Goal: Task Accomplishment & Management: Complete application form

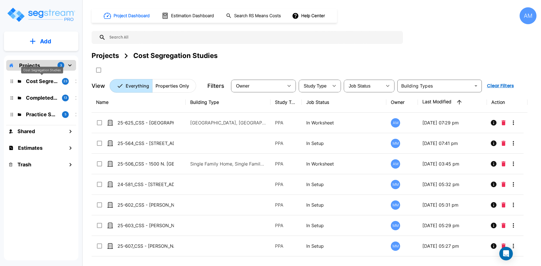
click at [47, 82] on p "Cost Segregation Studies" at bounding box center [42, 81] width 32 height 8
click at [49, 38] on p "Add" at bounding box center [45, 41] width 11 height 8
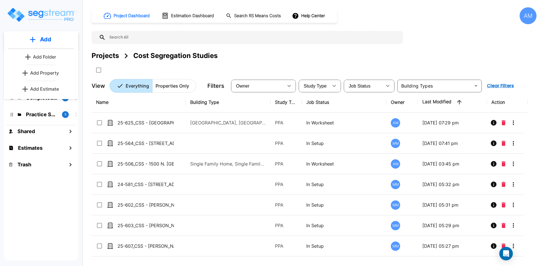
click at [51, 69] on link "Add Property" at bounding box center [41, 72] width 42 height 11
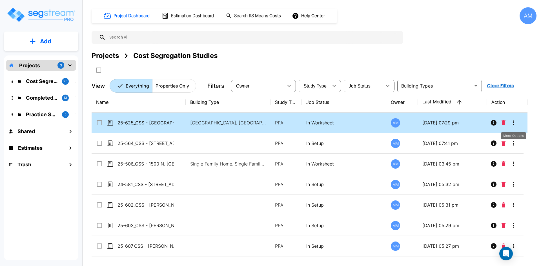
click at [514, 123] on icon "More-Options" at bounding box center [513, 122] width 7 height 7
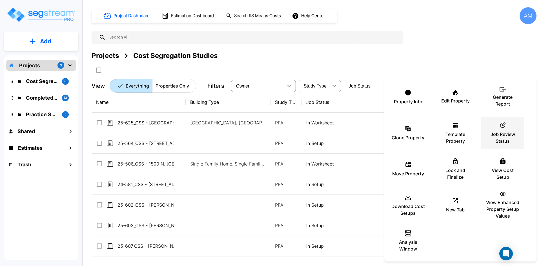
click at [506, 132] on p "Job Review Status" at bounding box center [503, 138] width 34 height 14
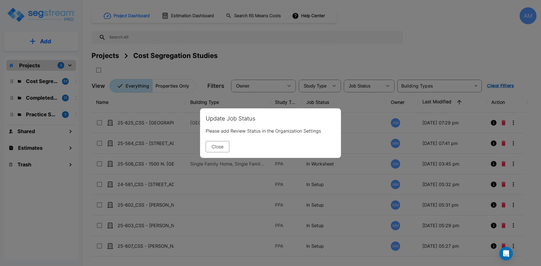
click at [223, 145] on button "Close" at bounding box center [218, 146] width 24 height 11
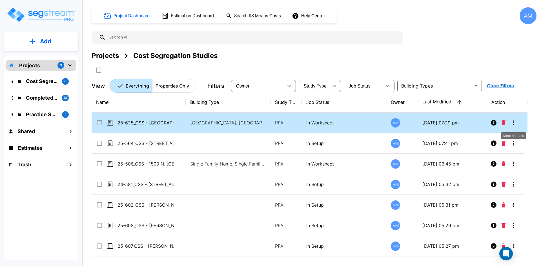
click at [516, 124] on icon "More-Options" at bounding box center [513, 122] width 7 height 7
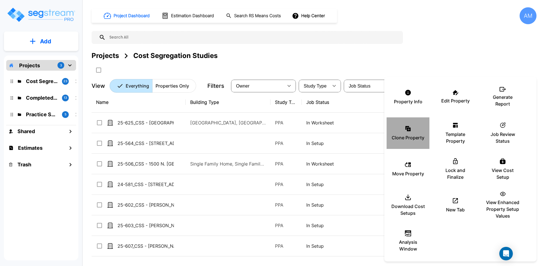
click at [408, 122] on div "Clone Property" at bounding box center [408, 133] width 34 height 28
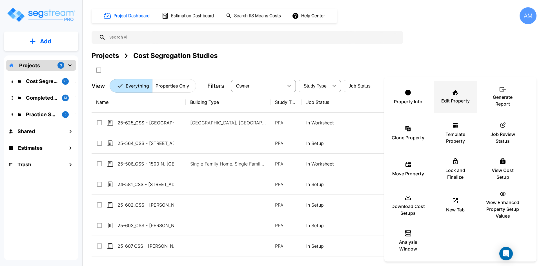
click at [452, 98] on p "Edit Property" at bounding box center [455, 100] width 28 height 7
click at [497, 205] on p "View Enhanced Property Setup Values" at bounding box center [503, 209] width 34 height 20
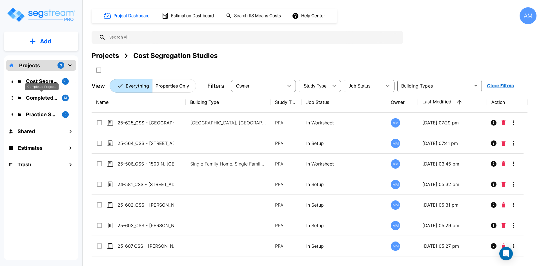
click at [50, 100] on p "Completed Projects" at bounding box center [42, 98] width 32 height 8
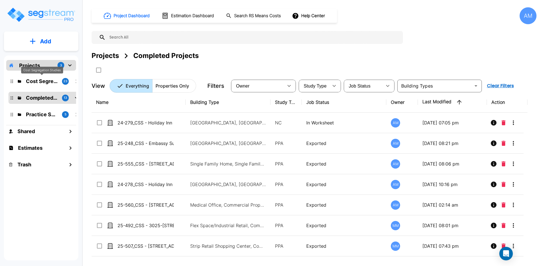
click at [42, 79] on p "Cost Segregation Studies" at bounding box center [42, 81] width 32 height 8
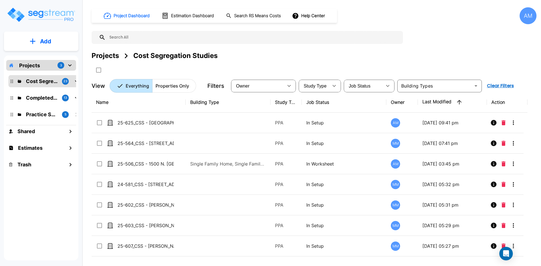
click at [38, 38] on button "Add" at bounding box center [41, 41] width 74 height 16
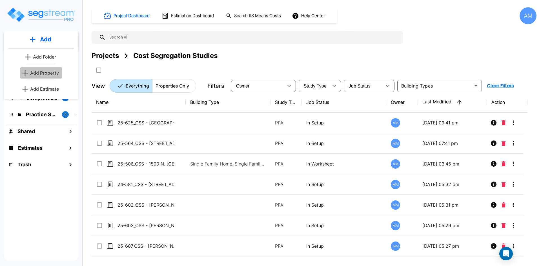
click at [53, 72] on p "Add Property" at bounding box center [44, 73] width 29 height 7
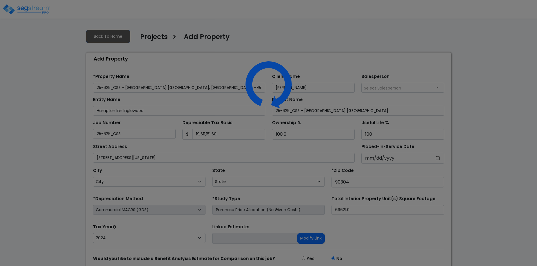
select select "2024"
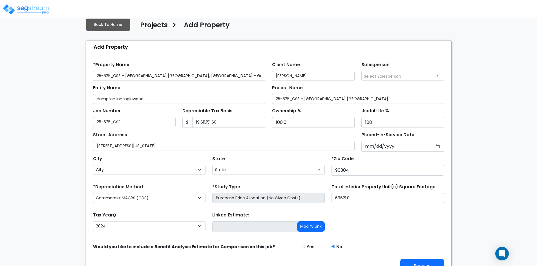
scroll to position [24, 0]
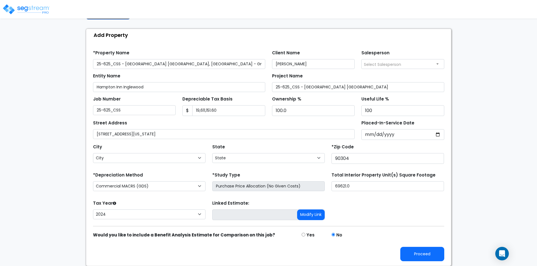
select select "CA"
click at [174, 185] on select "Commercial MACRS (GDS) Residential Rental MACRS (GDS) Commercial MACRS (GDS) QIP" at bounding box center [149, 186] width 112 height 10
click at [192, 188] on select "Commercial MACRS (GDS) Residential Rental MACRS (GDS) Commercial MACRS (GDS) QIP" at bounding box center [149, 186] width 112 height 10
select select "CM(_136"
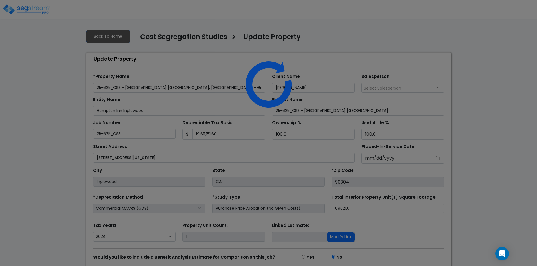
select select "2024"
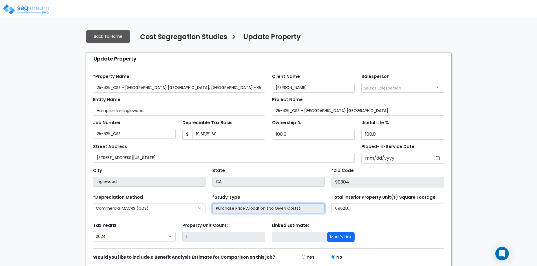
click at [295, 207] on input "Purchase Price Allocation (No Given Costs)" at bounding box center [268, 209] width 112 height 10
click at [303, 209] on input "Purchase Price Allocation (No Given Costs)" at bounding box center [268, 209] width 112 height 10
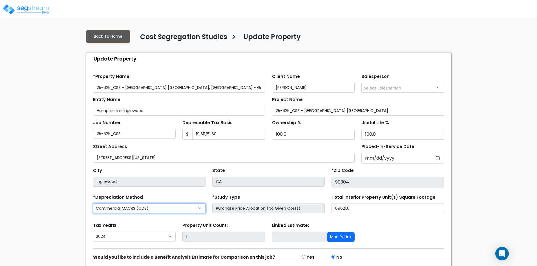
click at [192, 208] on select "Commercial MACRS (GDS) Residential Rental MACRS (GDS) Commercial MACRS (GDS) QIP" at bounding box center [149, 209] width 112 height 10
click at [193, 210] on select "Commercial MACRS (GDS) Residential Rental MACRS (GDS) Commercial MACRS (GDS) QIP" at bounding box center [149, 209] width 112 height 10
select select "CM(_136"
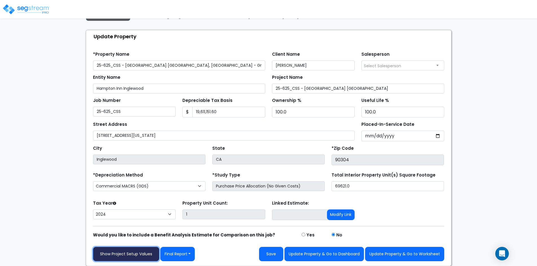
click at [134, 253] on link "Show Project Setup Values" at bounding box center [126, 254] width 66 height 14
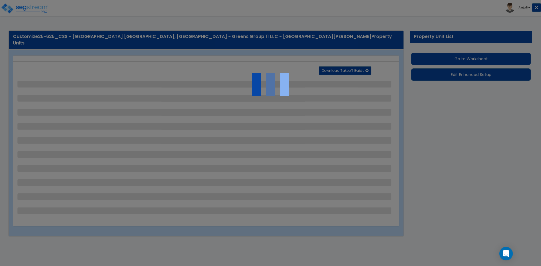
select select "2"
select select "1"
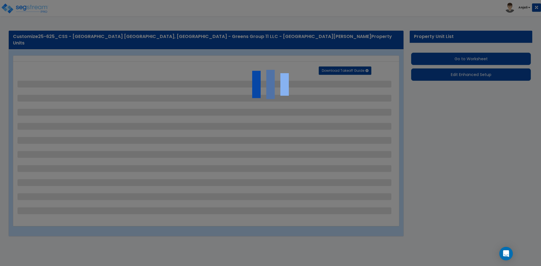
select select "1"
select select "2"
select select "1"
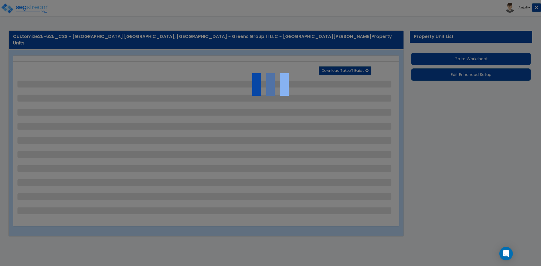
select select "2"
select select "1"
select select "2"
select select "3"
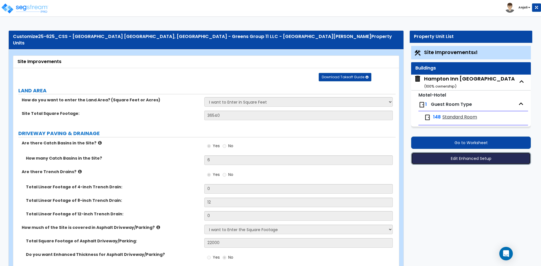
click at [474, 162] on button "Edit Enhanced Setup" at bounding box center [471, 158] width 120 height 12
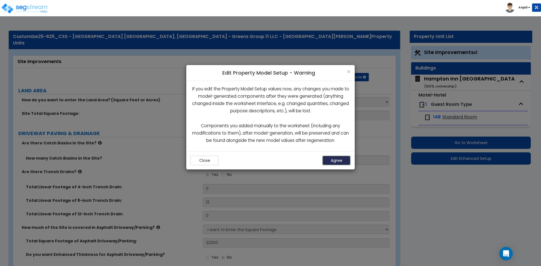
click at [335, 163] on button "Agree" at bounding box center [336, 161] width 28 height 10
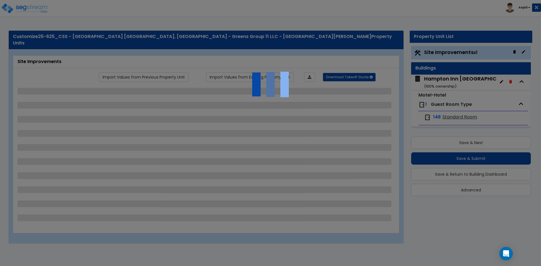
select select "2"
select select "1"
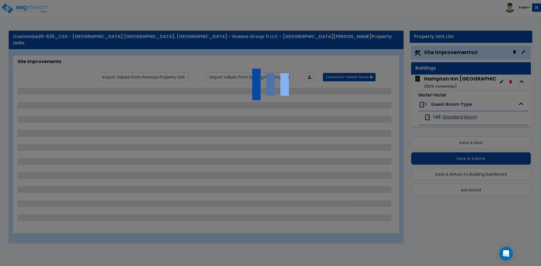
select select "1"
select select "2"
select select "1"
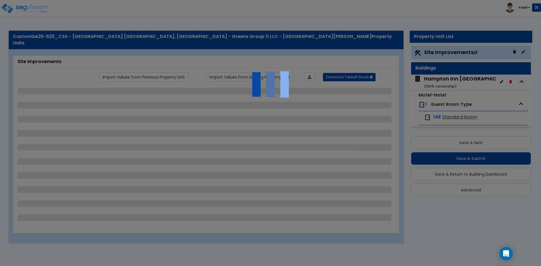
select select "2"
select select "1"
select select "2"
select select "3"
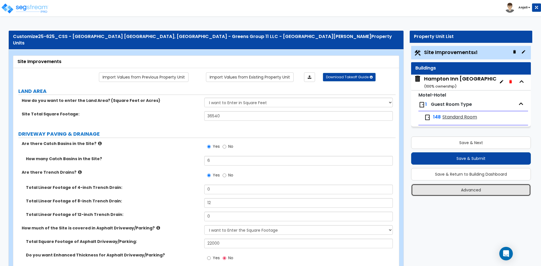
click at [440, 187] on button "Advanced" at bounding box center [471, 190] width 120 height 12
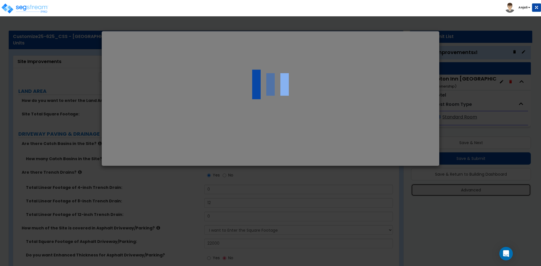
select select "CA"
type input "19,611,151.60"
select select "2024"
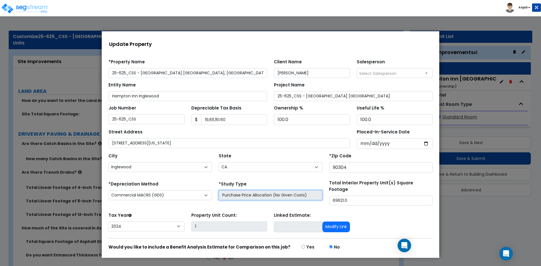
click at [309, 195] on input "Purchase Price Allocation (No Given Costs)" at bounding box center [270, 195] width 103 height 10
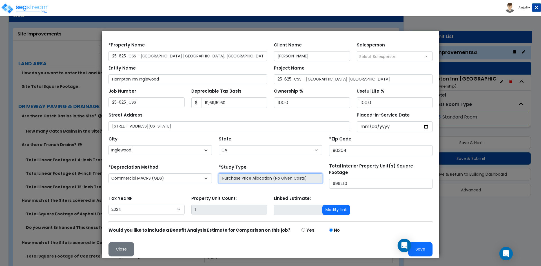
scroll to position [28, 0]
click at [495, 234] on div at bounding box center [270, 145] width 541 height 244
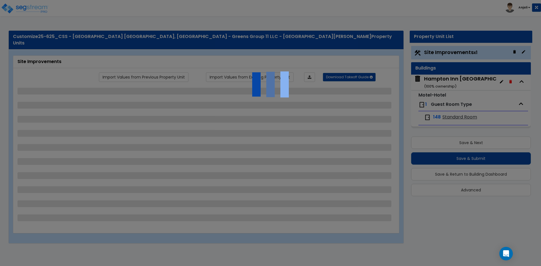
select select "2"
select select "1"
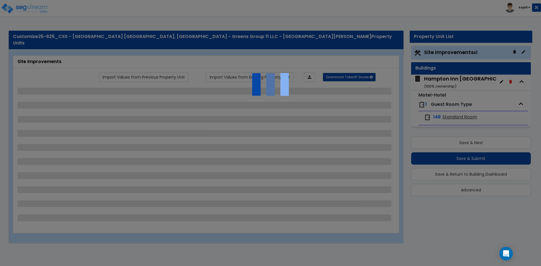
select select "1"
select select "2"
select select "1"
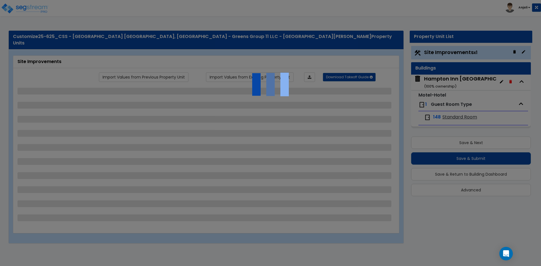
select select "2"
select select "1"
select select "2"
select select "3"
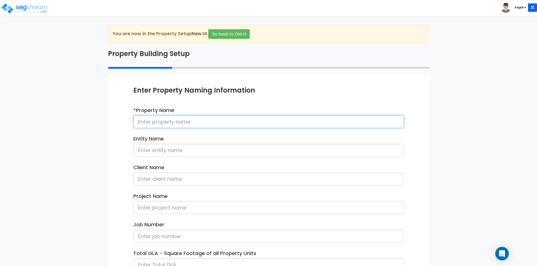
click at [202, 125] on input at bounding box center [268, 121] width 270 height 13
paste input "25-625_CSS - Hampton Inn Inglewood, CA - Greens Group 11 LLC - Ashutosh Kadakia"
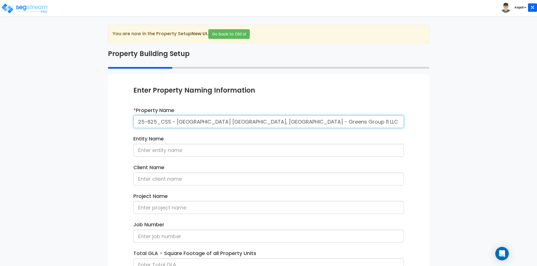
click at [300, 121] on input "25-625_CSS - Hampton Inn Inglewood, CA - Greens Group 11 LLC - Ashutosh Kadakia" at bounding box center [268, 121] width 270 height 13
drag, startPoint x: 250, startPoint y: 121, endPoint x: 299, endPoint y: 121, distance: 48.5
click at [299, 121] on input "25-625_CSS - [GEOGRAPHIC_DATA] [GEOGRAPHIC_DATA], [GEOGRAPHIC_DATA] - Greens Gr…" at bounding box center [268, 121] width 270 height 13
type input "25-625_CSS - [GEOGRAPHIC_DATA] [GEOGRAPHIC_DATA], [GEOGRAPHIC_DATA] - Greens Gr…"
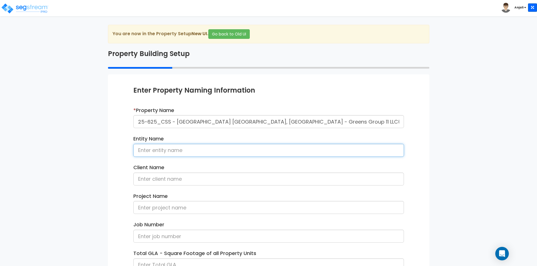
click at [232, 150] on input at bounding box center [268, 150] width 270 height 13
paste input "Greens Group 11 LLC"
type input "Greens Group 11 LLC"
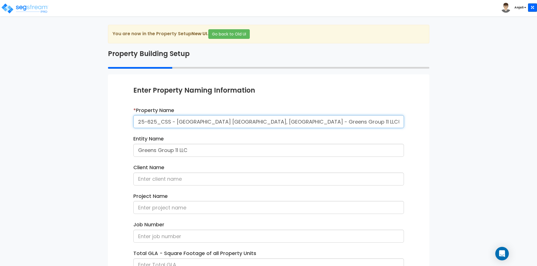
drag, startPoint x: 325, startPoint y: 122, endPoint x: 377, endPoint y: 121, distance: 52.1
click at [377, 121] on input "25-625_CSS - [GEOGRAPHIC_DATA] [GEOGRAPHIC_DATA], [GEOGRAPHIC_DATA] - Greens Gr…" at bounding box center [268, 121] width 270 height 13
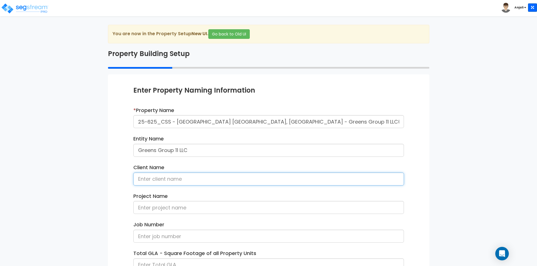
click at [242, 176] on input at bounding box center [268, 179] width 270 height 13
paste input "Ashutosh Kadakia"
type input "Ashutosh Kadakia"
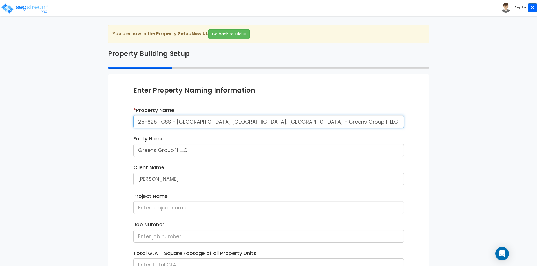
drag, startPoint x: 138, startPoint y: 121, endPoint x: 319, endPoint y: 120, distance: 181.1
click at [319, 120] on input "25-625_CSS - Hampton Inn Inglewood, CA - Greens Group 11 LLC(Reno) - Ashutosh K…" at bounding box center [268, 121] width 270 height 13
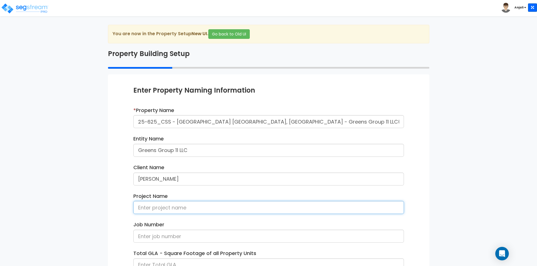
click at [204, 209] on input at bounding box center [268, 207] width 270 height 13
paste input "25-625_CSS - Hampton Inn Inglewood, CA - Greens Group 11 LLC(Reno)"
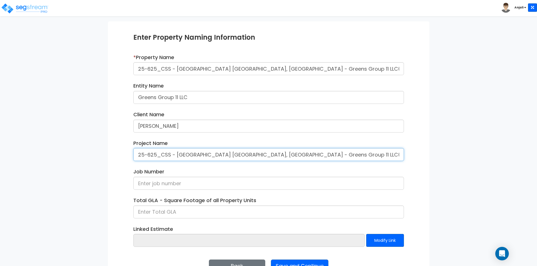
scroll to position [56, 0]
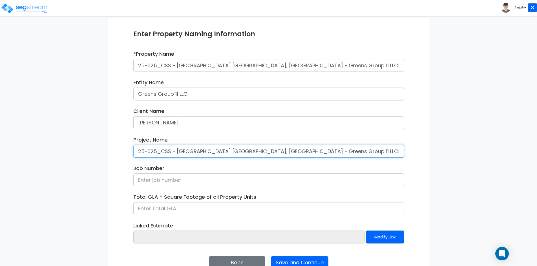
drag, startPoint x: 170, startPoint y: 152, endPoint x: 133, endPoint y: 149, distance: 37.5
click at [134, 149] on input "25-625_CSS - Hampton Inn Inglewood, CA - Greens Group 11 LLC(Reno)" at bounding box center [268, 151] width 270 height 13
type input "25-625_CSS - Hampton Inn Inglewood, CA - Greens Group 11 LLC(Reno)"
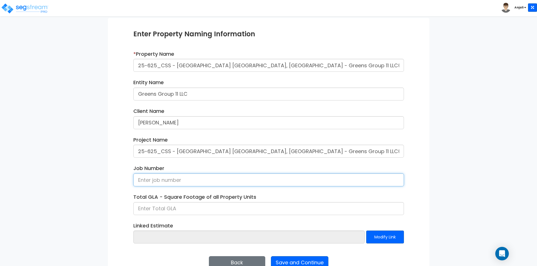
click at [190, 181] on input at bounding box center [268, 180] width 270 height 13
paste input "25-625_CSS"
type input "25-625_CSS"
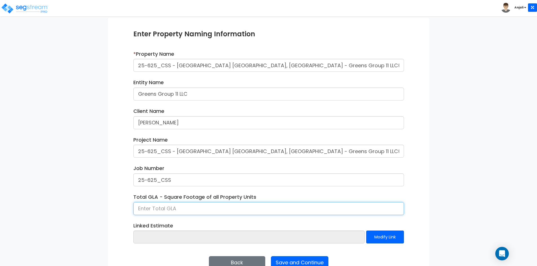
click at [198, 208] on input at bounding box center [268, 208] width 270 height 13
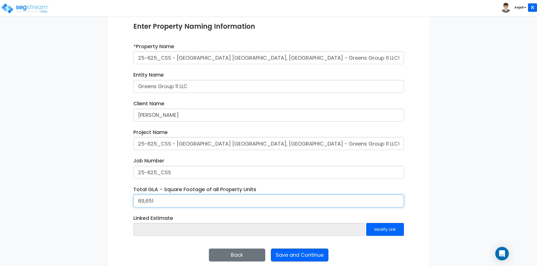
scroll to position [71, 0]
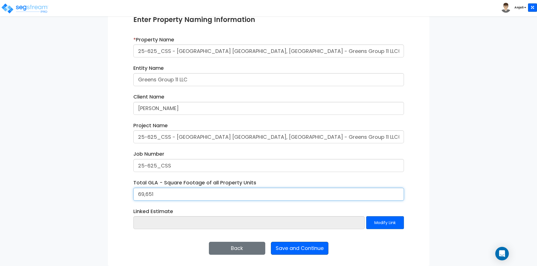
type input "69,651"
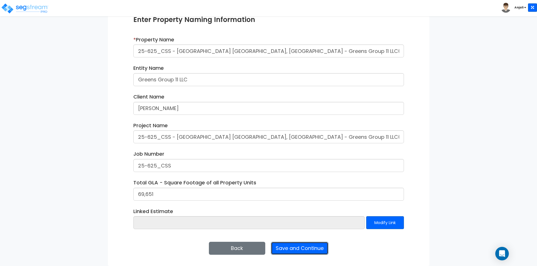
click at [297, 248] on button "Save and Continue" at bounding box center [299, 248] width 57 height 13
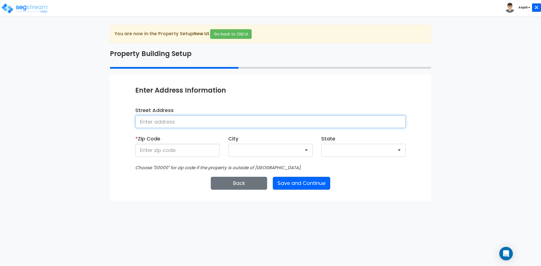
click at [336, 122] on input at bounding box center [270, 121] width 270 height 13
click at [213, 123] on input at bounding box center [270, 121] width 270 height 13
type input "[STREET_ADDRESS][US_STATE]"
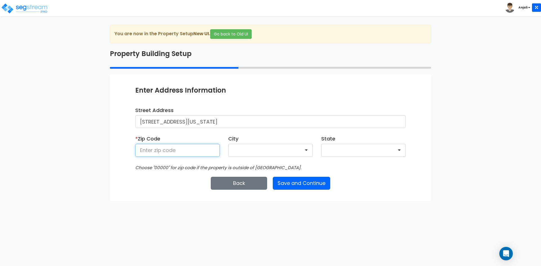
click at [197, 150] on input at bounding box center [177, 150] width 85 height 13
type input "90304"
click at [317, 183] on button "Save and Continue" at bounding box center [301, 183] width 57 height 13
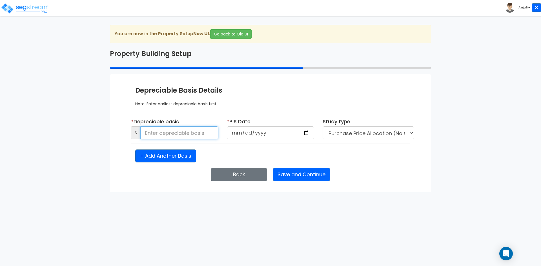
click at [180, 133] on input at bounding box center [179, 132] width 78 height 13
type input "13,256,481.62"
click at [306, 134] on input "date" at bounding box center [270, 132] width 87 height 13
type input "[DATE]"
click at [306, 192] on html "Toggle navigation Anjali x" at bounding box center [270, 96] width 541 height 192
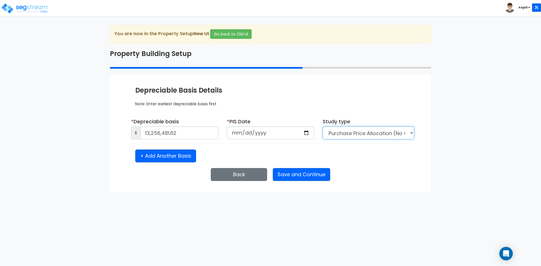
click at [368, 134] on select "Purchase Price Allocation (No Given Costs) New Construction / Reno / TI's (Give…" at bounding box center [369, 132] width 92 height 13
select select "NEW"
click at [323, 126] on select "Purchase Price Allocation (No Given Costs) New Construction / Reno / TI's (Give…" at bounding box center [369, 132] width 92 height 13
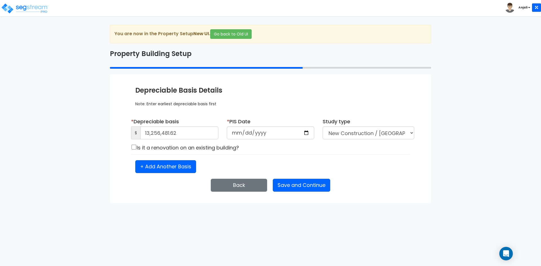
click at [137, 147] on div "Is it a renovation on an existing building?" at bounding box center [270, 148] width 287 height 8
click at [132, 148] on input "checkbox" at bounding box center [134, 147] width 6 height 5
checkbox input "true"
click at [306, 186] on button "Save and Continue" at bounding box center [301, 185] width 57 height 13
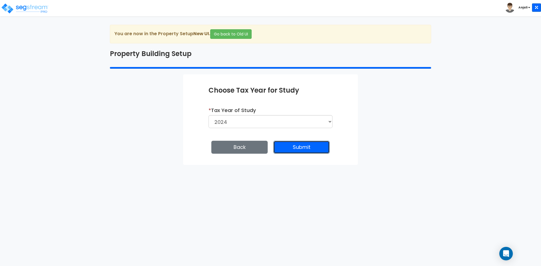
click at [301, 145] on button "Submit" at bounding box center [301, 147] width 56 height 13
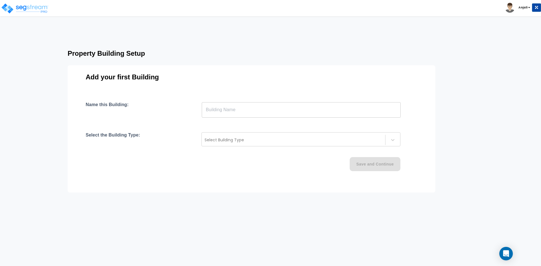
click at [279, 110] on input "text" at bounding box center [301, 110] width 199 height 16
click at [264, 111] on input "text" at bounding box center [301, 110] width 199 height 16
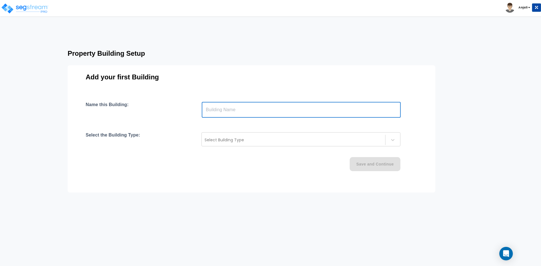
paste input "text"
type input "LAX Hampton"
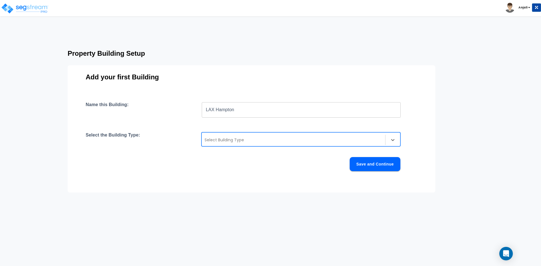
click at [246, 138] on div at bounding box center [294, 140] width 178 height 7
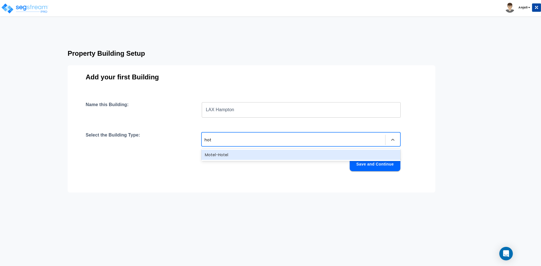
type input "hote"
click at [256, 155] on div "Motel-Hotel" at bounding box center [300, 155] width 199 height 10
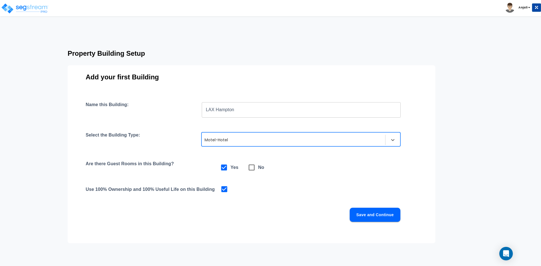
click at [373, 217] on button "Save and Continue" at bounding box center [375, 215] width 51 height 14
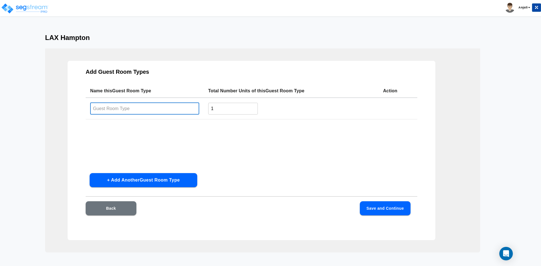
click at [145, 108] on input "text" at bounding box center [144, 109] width 109 height 12
type input "Standard Room"
click at [237, 109] on input "1" at bounding box center [233, 109] width 50 height 12
type input "148"
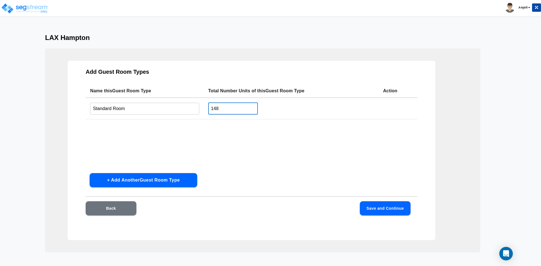
click at [396, 211] on button "Save and Continue" at bounding box center [385, 208] width 51 height 14
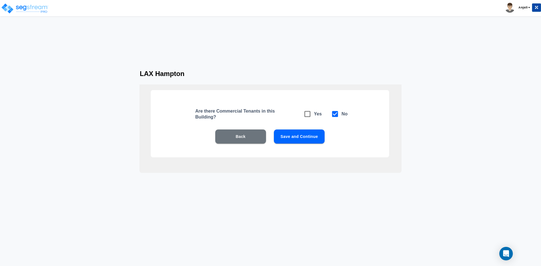
click at [312, 139] on button "Save and Continue" at bounding box center [299, 137] width 51 height 14
click at [300, 137] on button "Save and Continue" at bounding box center [299, 137] width 51 height 14
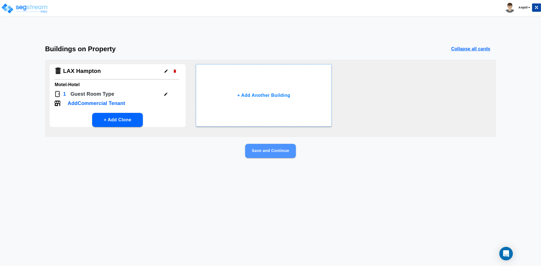
click at [265, 152] on button "Save and Continue" at bounding box center [270, 151] width 51 height 14
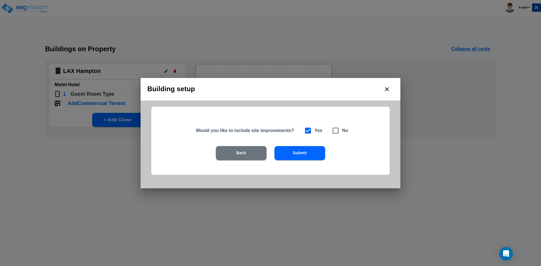
click at [298, 152] on button "Submit" at bounding box center [299, 153] width 51 height 14
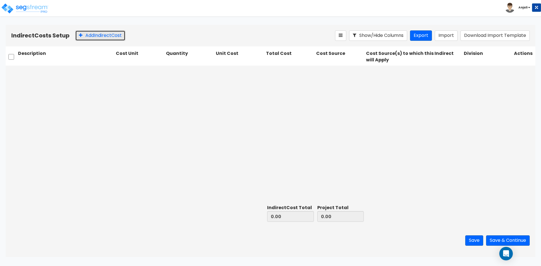
click at [99, 38] on button "Add Indirect Cost" at bounding box center [100, 35] width 50 height 10
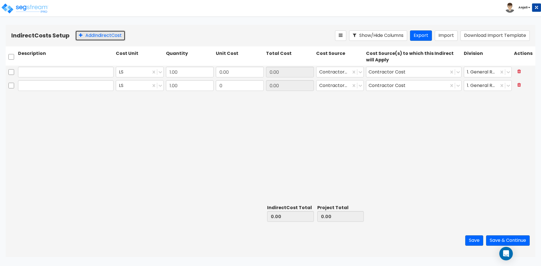
click at [99, 38] on button "Add Indirect Cost" at bounding box center [100, 35] width 50 height 10
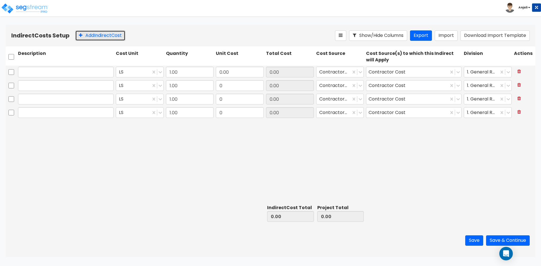
click at [99, 38] on button "Add Indirect Cost" at bounding box center [100, 35] width 50 height 10
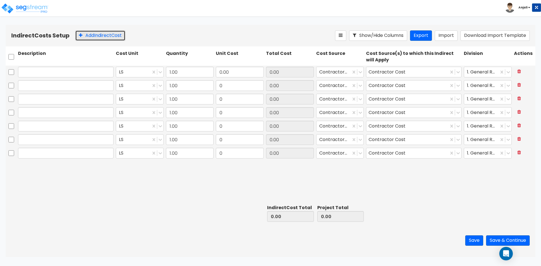
click at [99, 38] on button "Add Indirect Cost" at bounding box center [100, 35] width 50 height 10
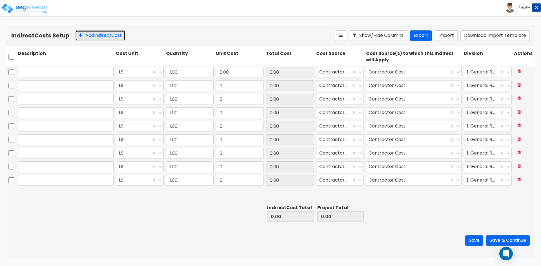
click at [99, 38] on button "Add Indirect Cost" at bounding box center [100, 35] width 50 height 10
type input "1.00"
type input "0"
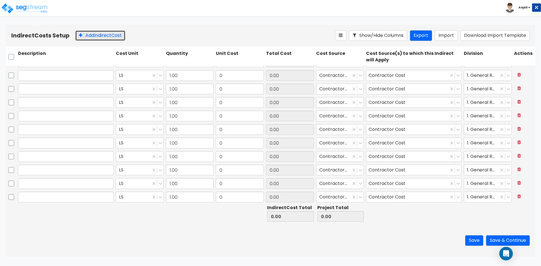
click at [99, 38] on button "Add Indirect Cost" at bounding box center [100, 35] width 50 height 10
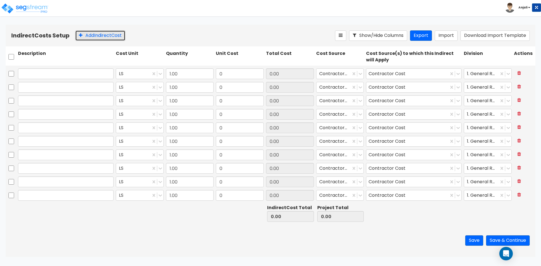
click at [99, 38] on button "Add Indirect Cost" at bounding box center [100, 35] width 50 height 10
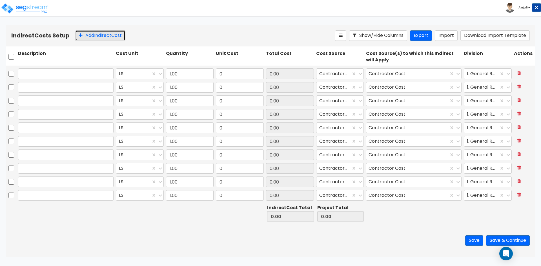
click at [99, 38] on button "Add Indirect Cost" at bounding box center [100, 35] width 50 height 10
click at [9, 55] on input "checkbox" at bounding box center [11, 57] width 6 height 11
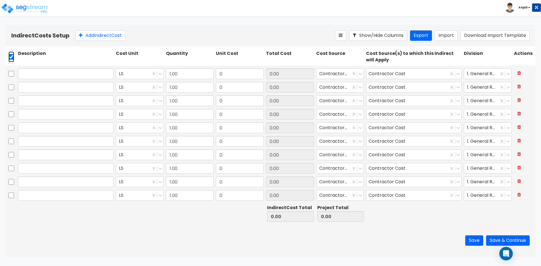
checkbox input "true"
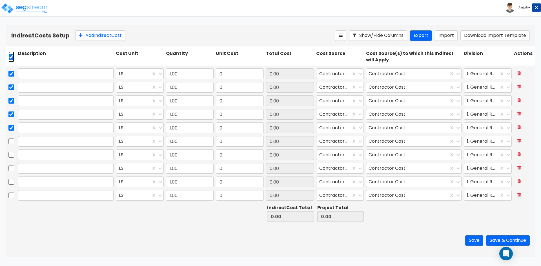
checkbox input "true"
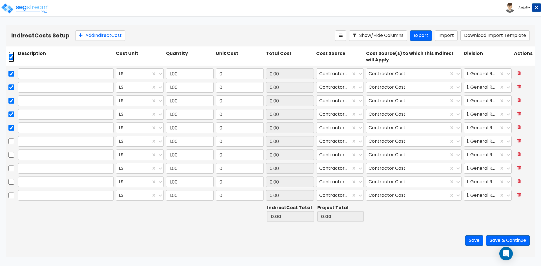
checkbox input "true"
click at [134, 38] on icon at bounding box center [131, 36] width 6 height 6
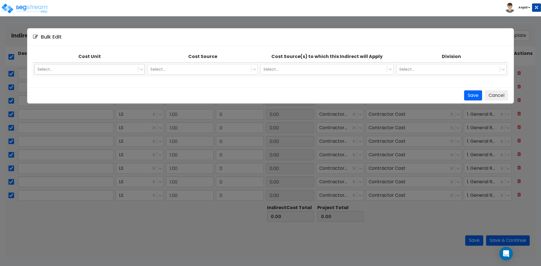
click at [112, 65] on div "Select..." at bounding box center [86, 69] width 103 height 9
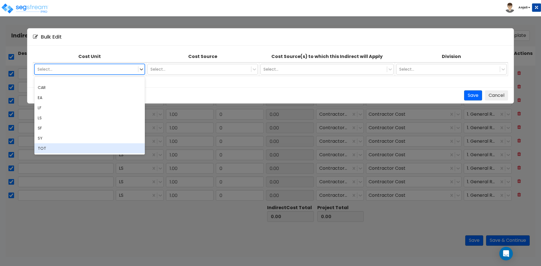
click at [75, 145] on div "TOT" at bounding box center [89, 148] width 110 height 10
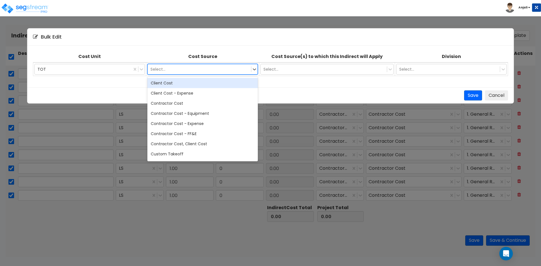
click at [196, 70] on div at bounding box center [199, 69] width 98 height 7
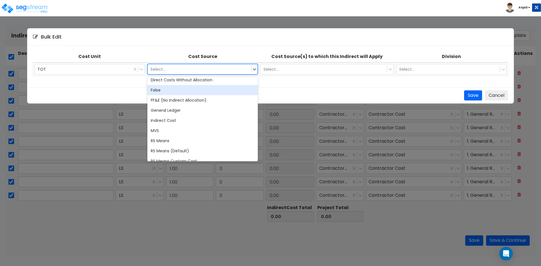
scroll to position [85, 0]
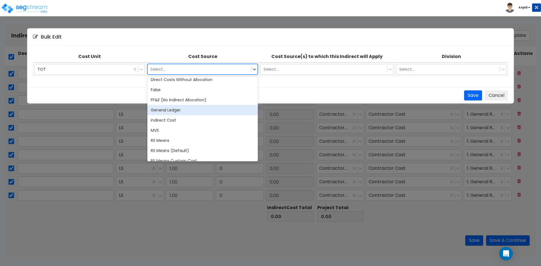
click at [185, 114] on div "General Ledger" at bounding box center [202, 110] width 110 height 10
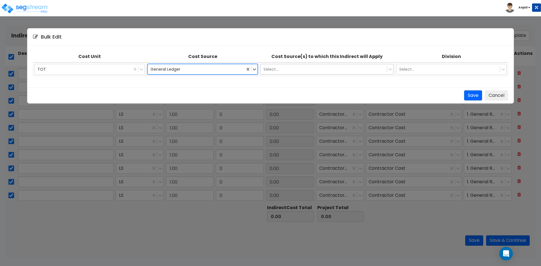
click at [304, 73] on div "Select..." at bounding box center [324, 69] width 126 height 9
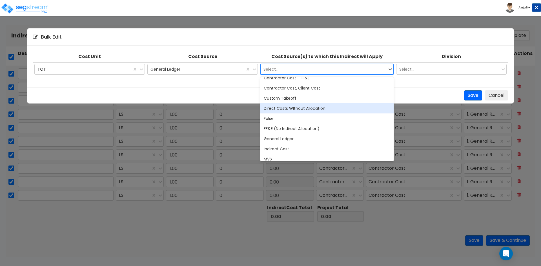
scroll to position [56, 0]
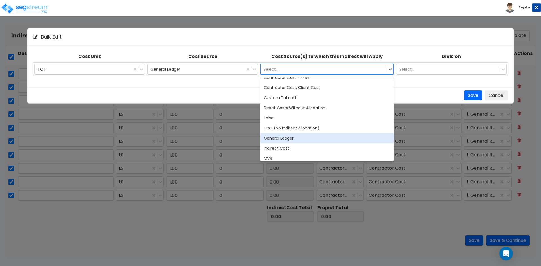
click at [299, 135] on div "General Ledger" at bounding box center [326, 138] width 133 height 10
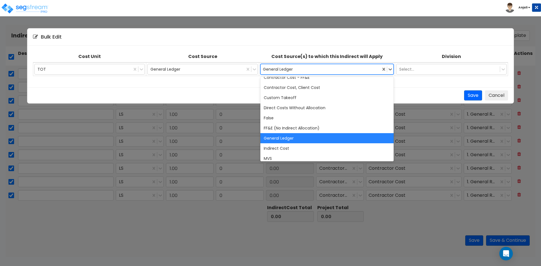
click at [299, 137] on div "General Ledger" at bounding box center [326, 138] width 133 height 10
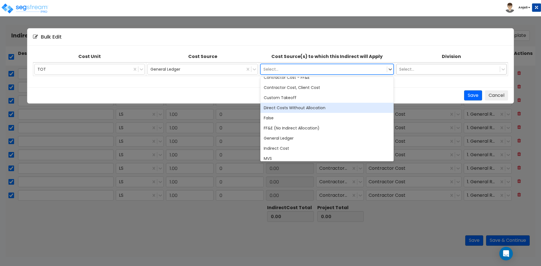
click at [433, 66] on div at bounding box center [448, 69] width 98 height 7
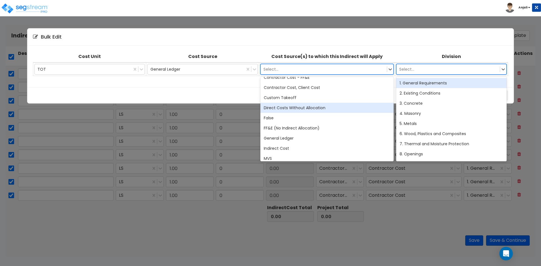
click at [435, 83] on div "1. General Requirements" at bounding box center [451, 83] width 110 height 10
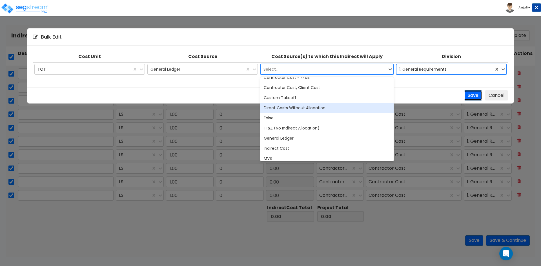
click at [469, 94] on button "Save" at bounding box center [473, 95] width 18 height 10
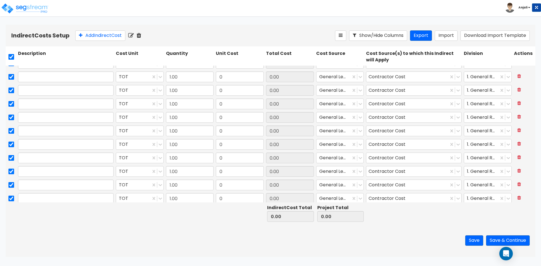
scroll to position [0, 0]
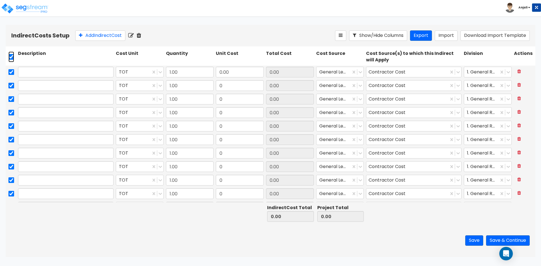
click at [10, 55] on input "checkbox" at bounding box center [11, 57] width 6 height 11
checkbox input "false"
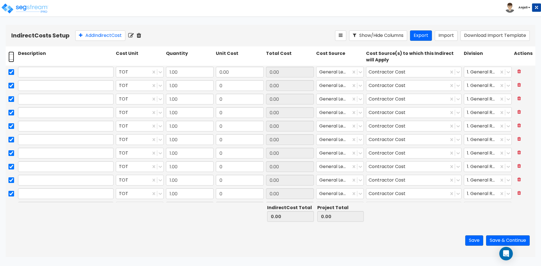
checkbox input "false"
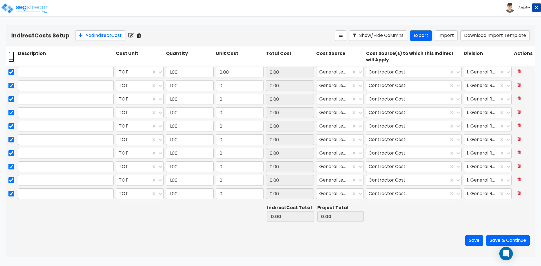
checkbox input "false"
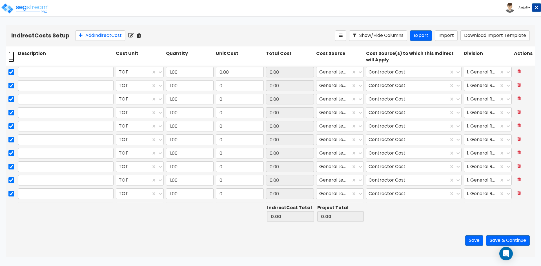
checkbox input "false"
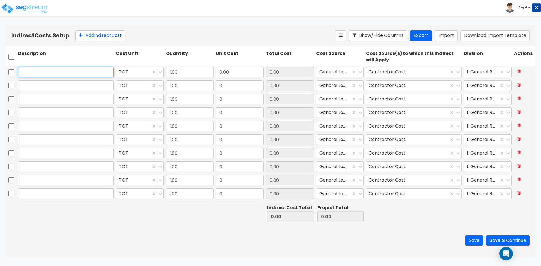
click at [84, 70] on input "text" at bounding box center [66, 72] width 96 height 11
paste input "D001-600 - Misc. Fees / Costs"
type input "D001-600 - Misc. Fees / Costs"
click at [70, 87] on input "text" at bounding box center [66, 85] width 96 height 11
paste input "D001-800 - Maintenance and Abatement"
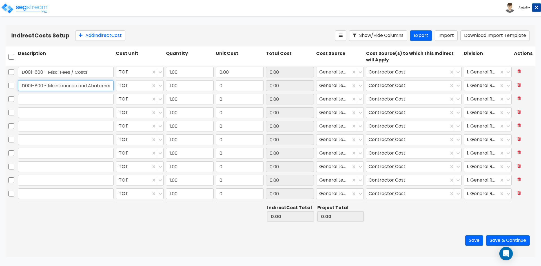
scroll to position [0, 8]
type input "D001-800 - Maintenance and Abatement"
click at [224, 73] on input "0.00" at bounding box center [240, 72] width 48 height 11
type input "750"
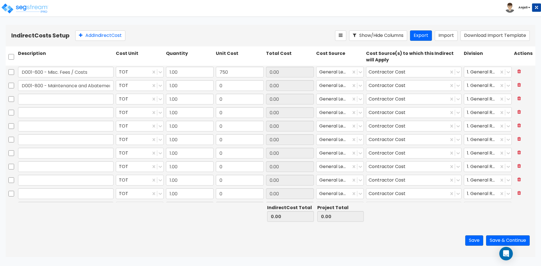
type input "750.00"
click at [223, 79] on div "0" at bounding box center [240, 85] width 50 height 13
click at [223, 83] on input "0" at bounding box center [240, 85] width 48 height 11
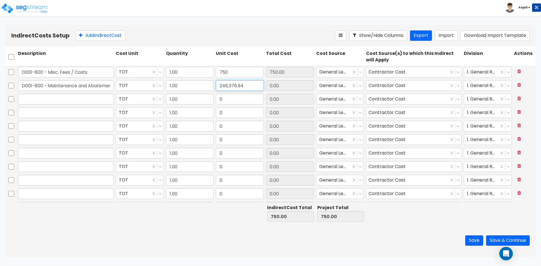
type input "246,376.94"
type input "247,126.94"
type input "246,376.94"
click at [80, 101] on input "text" at bounding box center [66, 99] width 96 height 11
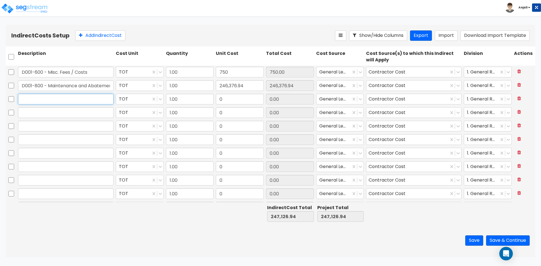
click at [56, 100] on input "text" at bounding box center [66, 99] width 96 height 11
paste input "Consultant Fees"
type input "Consultant Fees"
click at [230, 99] on input "0" at bounding box center [240, 99] width 48 height 11
click at [229, 101] on input "0" at bounding box center [240, 99] width 48 height 11
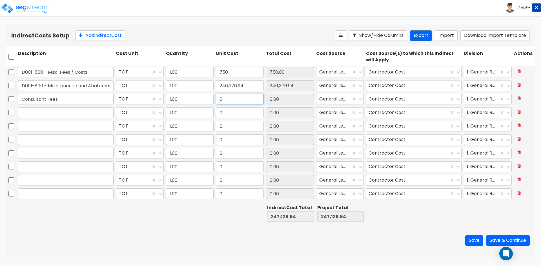
paste input "255,914.37"
type input "255,914.37"
type input "503,041.31"
type input "255,914.37"
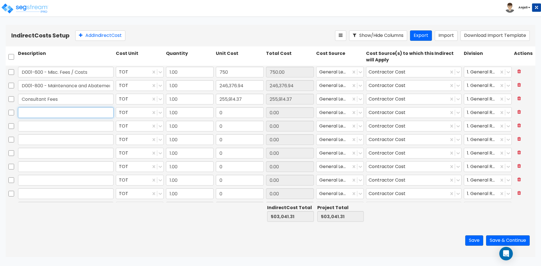
click at [34, 112] on input "text" at bounding box center [66, 112] width 96 height 11
drag, startPoint x: 50, startPoint y: 72, endPoint x: 22, endPoint y: 72, distance: 27.3
click at [22, 72] on input "D001-600 - Misc. Fees / Costs" at bounding box center [66, 72] width 96 height 11
type input "Misc. Fees / Costs"
drag, startPoint x: 49, startPoint y: 85, endPoint x: 18, endPoint y: 85, distance: 31.0
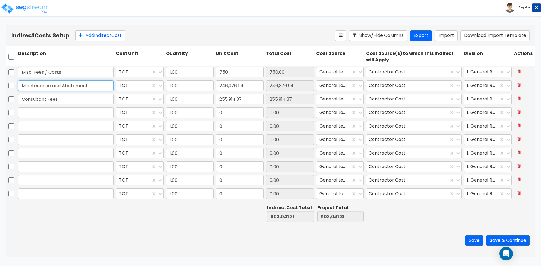
click at [18, 85] on input "Maintenance and Abatement" at bounding box center [66, 85] width 96 height 11
click at [42, 112] on input "text" at bounding box center [66, 112] width 96 height 11
click at [24, 85] on input "Maintenance and Abatement" at bounding box center [66, 85] width 96 height 11
type input "Maintenance and Abatement"
click at [23, 72] on input "Misc. Fees / Costs" at bounding box center [66, 72] width 96 height 11
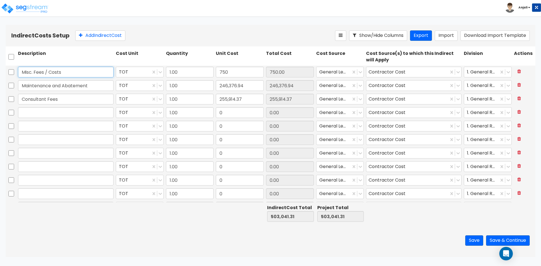
type input "Misc. Fees / Costs"
click at [55, 111] on input "text" at bounding box center [66, 112] width 96 height 11
click at [59, 115] on input "text" at bounding box center [66, 112] width 96 height 11
click at [49, 116] on input "text" at bounding box center [66, 112] width 96 height 11
paste input "Permitting Fees"
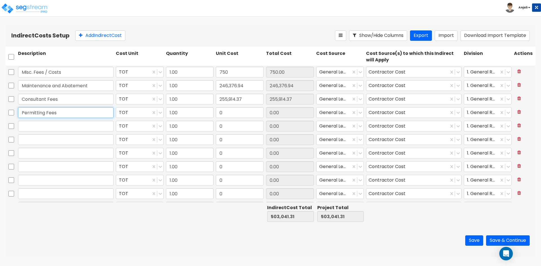
type input "Permitting Fees"
click at [234, 115] on input "0" at bounding box center [240, 112] width 48 height 11
click at [229, 114] on input "0" at bounding box center [240, 112] width 48 height 11
drag, startPoint x: 230, startPoint y: 114, endPoint x: 218, endPoint y: 113, distance: 11.6
click at [218, 113] on input "0" at bounding box center [240, 112] width 48 height 11
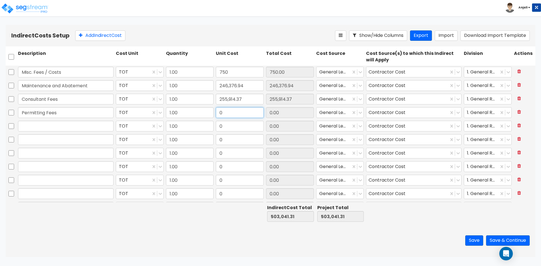
paste input "9,323.52"
type input "9,323.52"
type input "512,364.83"
type input "9,323.52"
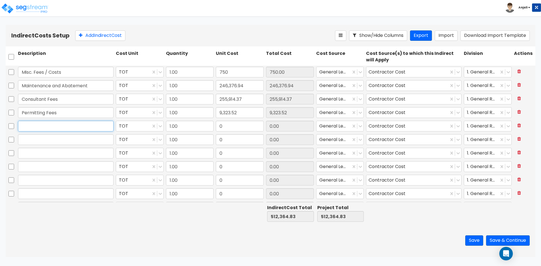
click at [45, 125] on input "text" at bounding box center [66, 126] width 96 height 11
click at [85, 124] on input "text" at bounding box center [66, 126] width 96 height 11
paste input "Financing Costs"
type input "Financing Costs"
click at [231, 127] on input "0" at bounding box center [240, 126] width 48 height 11
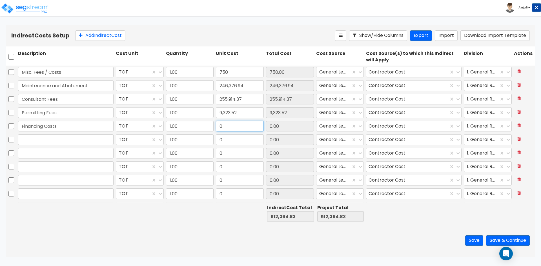
click at [236, 130] on input "0" at bounding box center [240, 126] width 48 height 11
drag, startPoint x: 232, startPoint y: 129, endPoint x: 213, endPoint y: 128, distance: 19.2
click at [213, 128] on div "Financing Costs TOT 1.00 0 0.00 General Ledger Contractor Cost 1. General Requi…" at bounding box center [271, 126] width 530 height 13
paste input "1,839,545.76"
type input "1,839,545.76"
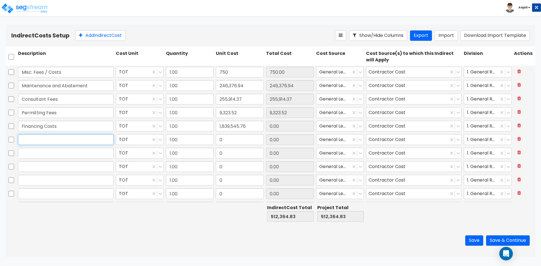
type input "2,351,910.59"
type input "1,839,545.76"
drag, startPoint x: 92, startPoint y: 138, endPoint x: 91, endPoint y: 142, distance: 3.7
click at [92, 139] on input "text" at bounding box center [66, 139] width 96 height 11
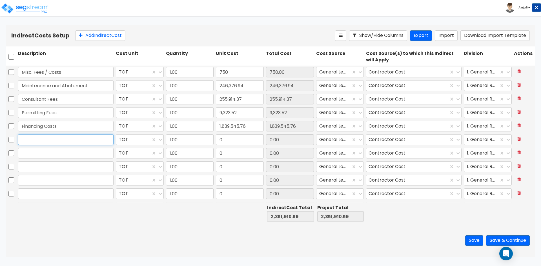
click at [59, 143] on input "text" at bounding box center [66, 139] width 96 height 11
paste input "Construction Soft Costs"
type input "Construction Soft Costs"
click at [228, 140] on input "0" at bounding box center [240, 139] width 48 height 11
click at [234, 143] on input "0" at bounding box center [240, 139] width 48 height 11
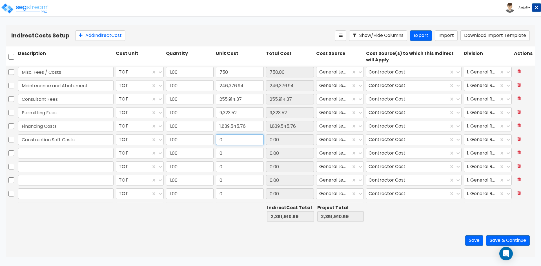
drag, startPoint x: 231, startPoint y: 141, endPoint x: 219, endPoint y: 140, distance: 12.4
click at [219, 140] on input "0" at bounding box center [240, 139] width 48 height 11
paste input "177,093.47"
type input "177,093.47"
type input "2,529,004.06"
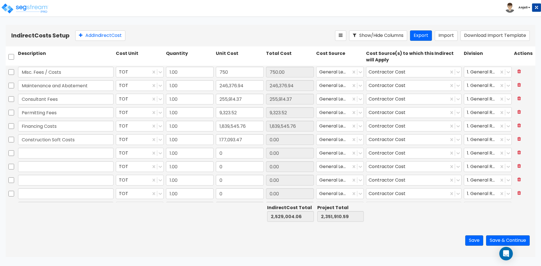
type input "2,529,004.06"
type input "177,093.47"
click at [37, 155] on input "text" at bounding box center [66, 153] width 96 height 11
paste input "FF&E"
type input "FF&E"
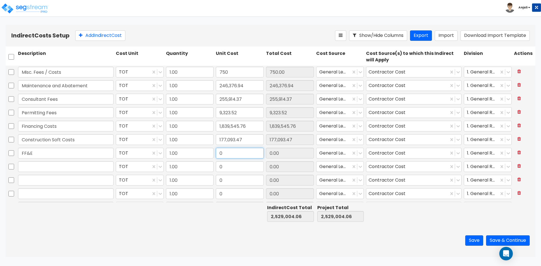
click at [225, 153] on input "0" at bounding box center [240, 153] width 48 height 11
paste input "1,916,795.35"
type input "1,916,795.35"
type input "4,445,799.41"
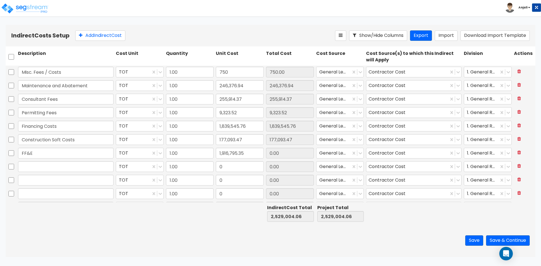
type input "1,916,795.35"
click at [59, 165] on input "text" at bounding box center [66, 166] width 96 height 11
paste input "Pre-Opening"
drag, startPoint x: 28, startPoint y: 166, endPoint x: 17, endPoint y: 166, distance: 11.0
click at [17, 166] on div "Pre-Opening" at bounding box center [66, 166] width 98 height 13
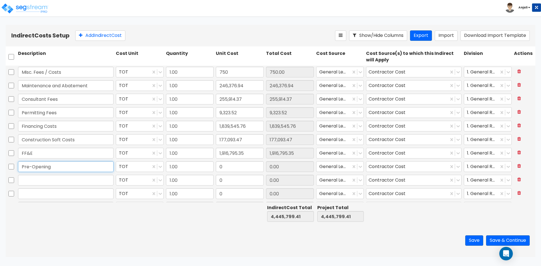
type input "Pre-Opening"
click at [229, 168] on input "0" at bounding box center [240, 166] width 48 height 11
click at [233, 172] on input "0" at bounding box center [240, 166] width 48 height 11
drag, startPoint x: 231, startPoint y: 168, endPoint x: 216, endPoint y: 168, distance: 15.2
click at [216, 168] on input "0" at bounding box center [240, 166] width 48 height 11
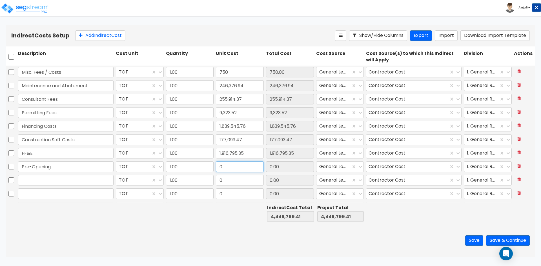
paste input "413,324.81"
type input "413,324.81"
type input "4,859,124.22"
type input "413,324.81"
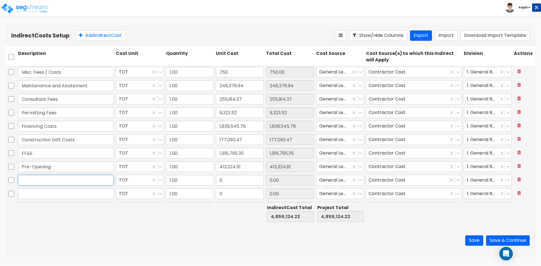
click at [79, 183] on input "text" at bounding box center [66, 180] width 96 height 11
paste input "OSE"
type input "OSE"
click at [230, 182] on input "0" at bounding box center [240, 180] width 48 height 11
paste input "497,210.17"
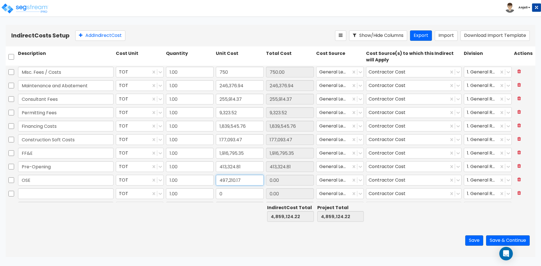
type input "497,210.17"
type input "5,356,334.39"
type input "497,210.17"
click at [70, 191] on input "text" at bounding box center [66, 193] width 96 height 11
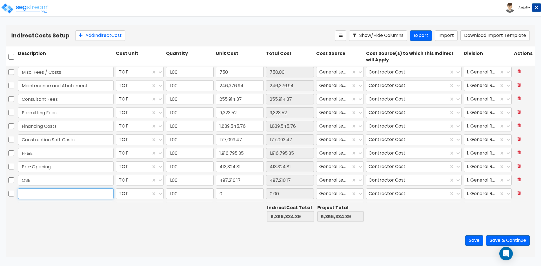
paste input "Miscellaneous Allowances"
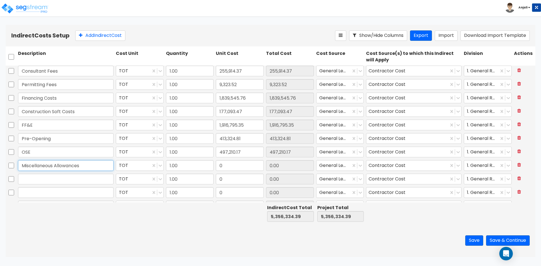
type input "Miscellaneous Allowances"
click at [236, 168] on input "0" at bounding box center [240, 165] width 48 height 11
paste input "1,500,00"
type input "1,500,000"
type input "6,856,334.39"
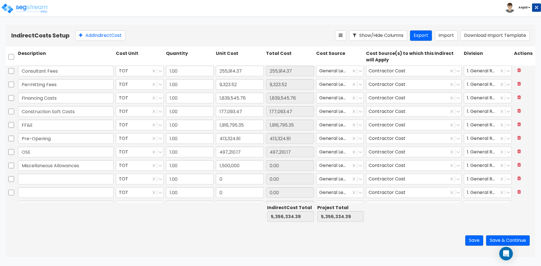
type input "6,856,334.39"
type input "1,500,000.00"
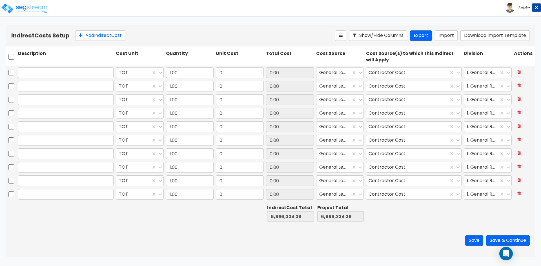
scroll to position [188, 0]
click at [517, 195] on icon at bounding box center [519, 194] width 4 height 5
click at [515, 195] on div "OSE TOT 1.00 497,210.17 497,210.17 General Ledger Contractor Cost 1. General Re…" at bounding box center [271, 134] width 530 height 137
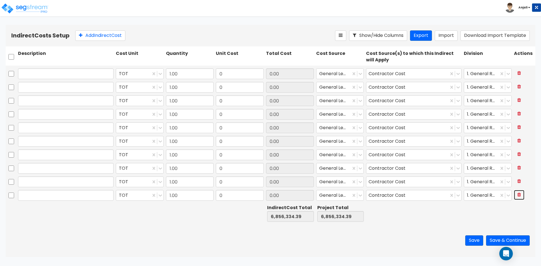
click at [517, 195] on icon at bounding box center [519, 194] width 4 height 5
click at [515, 195] on div "Pre-Opening TOT 1.00 413,324.81 413,324.81 General Ledger Contractor Cost 1. Ge…" at bounding box center [271, 134] width 530 height 137
click at [517, 195] on icon at bounding box center [519, 194] width 4 height 5
click at [515, 195] on div "FF&E TOT 1.00 1,916,795.35 1,916,795.35 General Ledger Contractor Cost 1. Gener…" at bounding box center [271, 134] width 530 height 137
click at [517, 195] on icon at bounding box center [519, 194] width 4 height 5
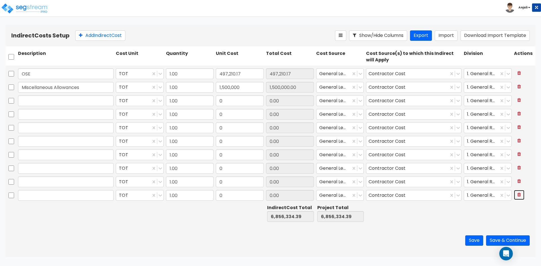
click at [517, 195] on icon at bounding box center [519, 194] width 4 height 5
click at [515, 195] on div "Financing Costs TOT 1.00 1,839,545.76 1,839,545.76 General Ledger Contractor Co…" at bounding box center [271, 134] width 530 height 137
click at [517, 195] on icon at bounding box center [519, 194] width 4 height 5
click at [515, 195] on div "Permitting Fees TOT 1.00 9,323.52 9,323.52 General Ledger Contractor Cost 1. Ge…" at bounding box center [271, 134] width 530 height 137
click at [517, 195] on icon at bounding box center [519, 194] width 4 height 5
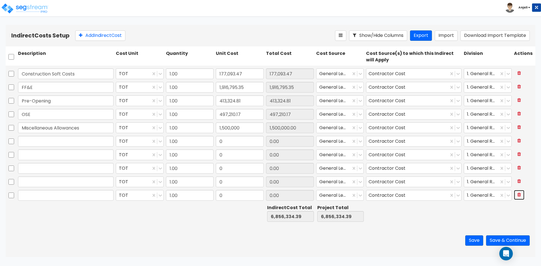
click at [517, 195] on icon at bounding box center [519, 194] width 4 height 5
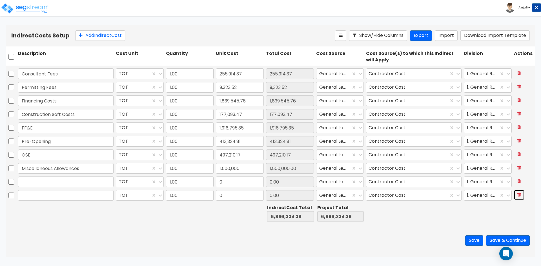
click at [517, 195] on icon at bounding box center [519, 194] width 4 height 5
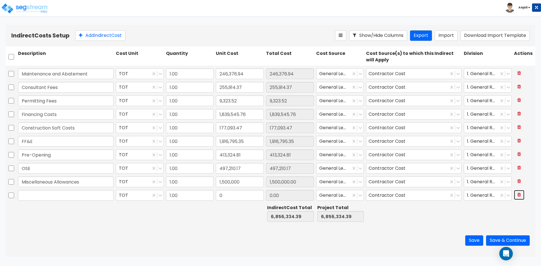
click at [517, 195] on icon at bounding box center [519, 194] width 4 height 5
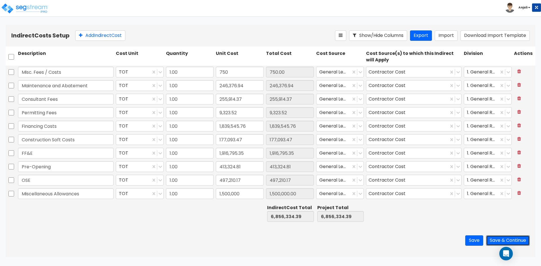
click at [509, 239] on button "Save & Continue" at bounding box center [508, 241] width 44 height 10
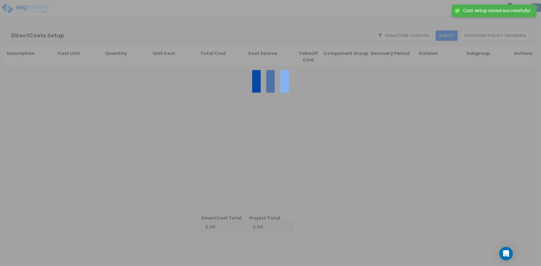
type input "6,856,334.39"
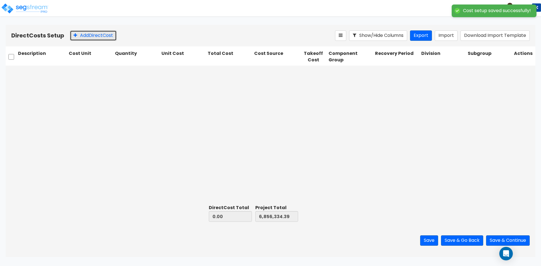
click at [97, 36] on button "Add Direct Cost" at bounding box center [93, 35] width 47 height 10
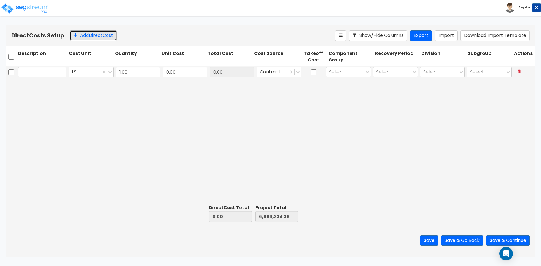
click at [97, 36] on button "Add Direct Cost" at bounding box center [93, 35] width 47 height 10
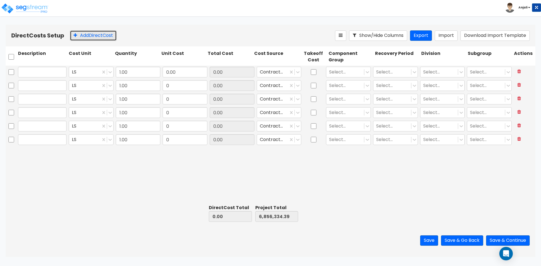
click at [97, 36] on button "Add Direct Cost" at bounding box center [93, 35] width 47 height 10
click at [97, 37] on button "Add Direct Cost" at bounding box center [93, 35] width 47 height 10
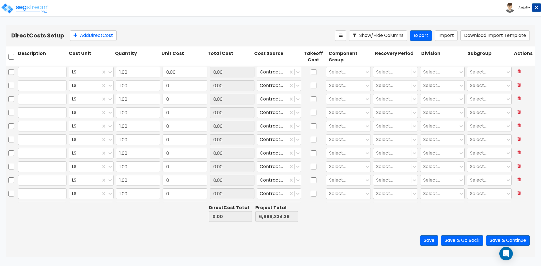
scroll to position [10, 0]
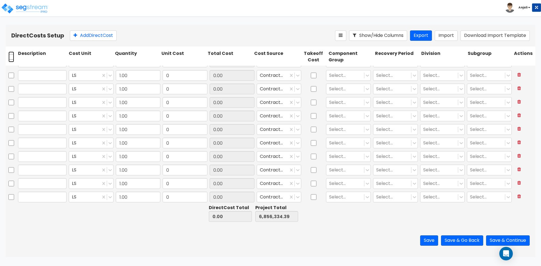
click at [9, 57] on input "checkbox" at bounding box center [11, 57] width 6 height 11
checkbox input "true"
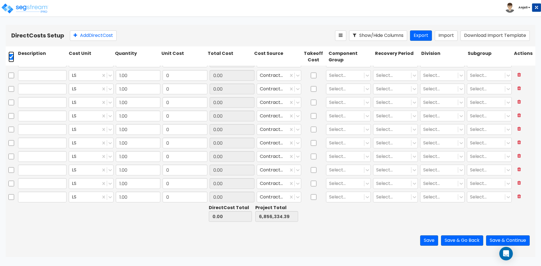
checkbox input "true"
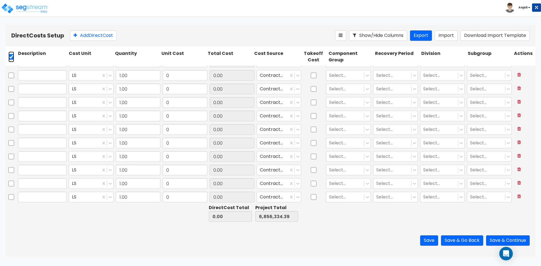
checkbox input "true"
click at [125, 34] on icon at bounding box center [122, 36] width 6 height 6
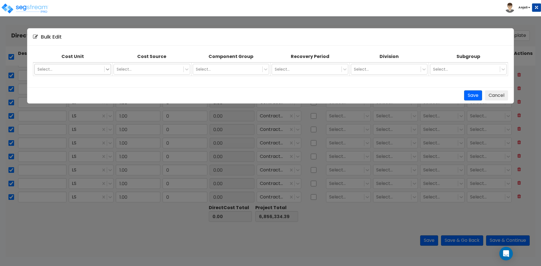
click at [106, 70] on icon at bounding box center [108, 69] width 6 height 6
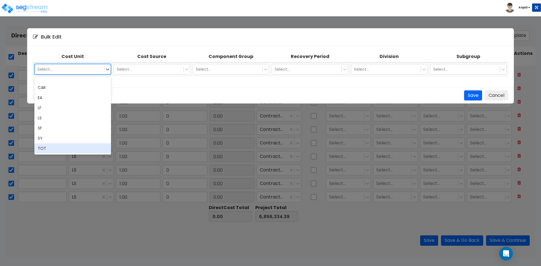
click at [71, 147] on div "TOT" at bounding box center [72, 148] width 77 height 10
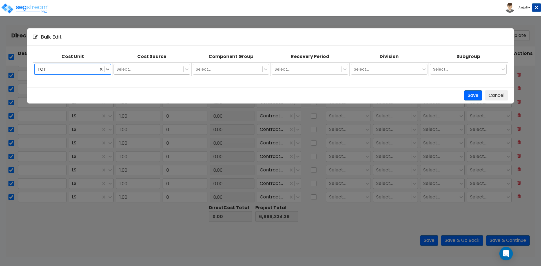
click at [161, 65] on div "Select..." at bounding box center [149, 69] width 70 height 9
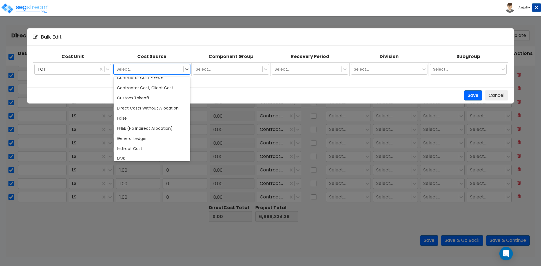
scroll to position [56, 0]
click at [146, 138] on div "General Ledger" at bounding box center [152, 138] width 77 height 10
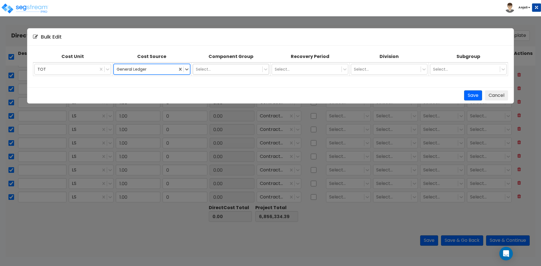
click at [241, 66] on div at bounding box center [228, 69] width 64 height 7
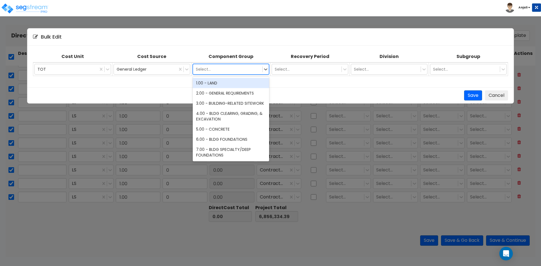
click at [243, 69] on div at bounding box center [228, 69] width 64 height 7
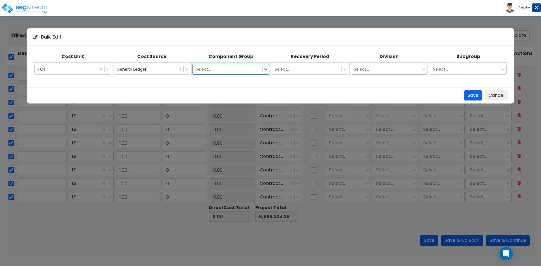
click at [412, 70] on div at bounding box center [386, 69] width 64 height 7
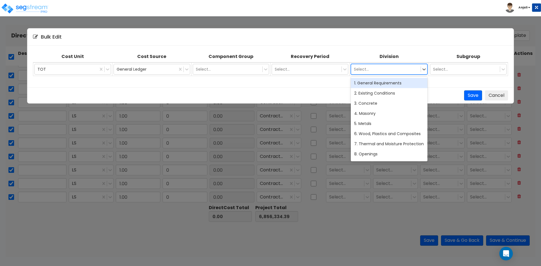
click at [412, 70] on div at bounding box center [386, 69] width 64 height 7
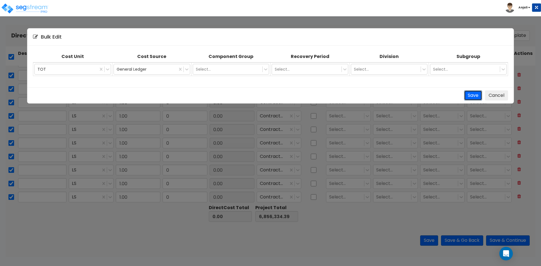
click at [478, 94] on button "Save" at bounding box center [473, 95] width 18 height 10
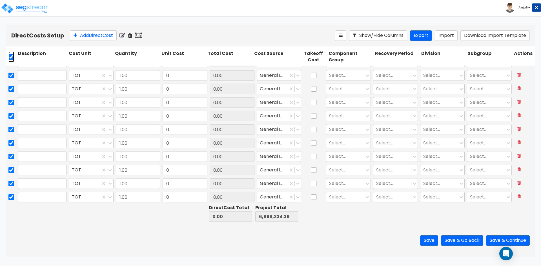
click at [10, 56] on input "checkbox" at bounding box center [11, 57] width 6 height 11
checkbox input "false"
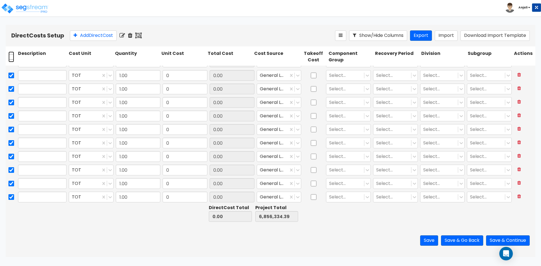
checkbox input "false"
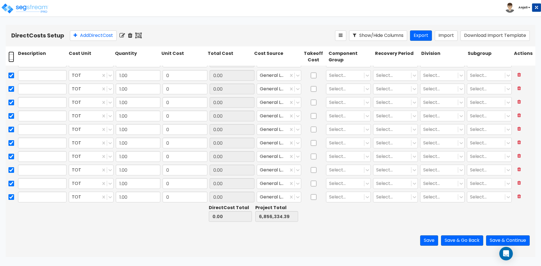
checkbox input "false"
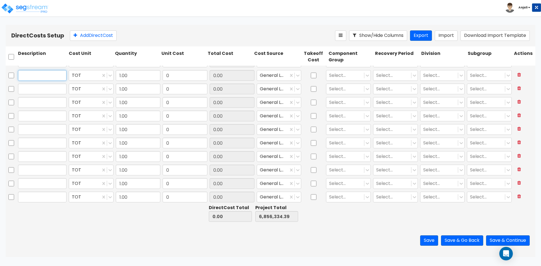
click at [37, 76] on input "text" at bounding box center [42, 75] width 48 height 11
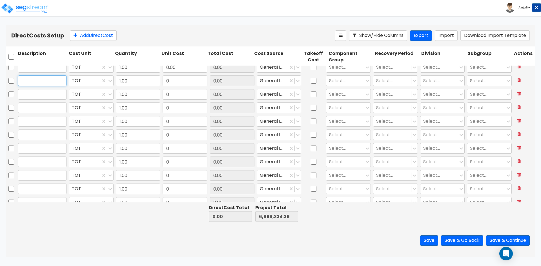
scroll to position [0, 0]
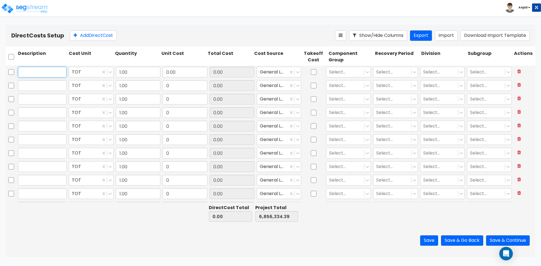
click at [24, 70] on input "text" at bounding box center [42, 72] width 48 height 11
paste input "General Requirements"
click at [22, 73] on input "General Requirements" at bounding box center [42, 72] width 48 height 11
type input "General Requirements"
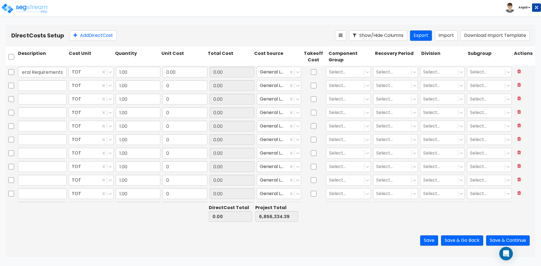
scroll to position [0, 0]
click at [39, 72] on input "General Requirements" at bounding box center [42, 72] width 48 height 11
click at [90, 72] on div at bounding box center [85, 72] width 26 height 8
click at [167, 74] on input "0.00" at bounding box center [185, 72] width 45 height 11
click at [179, 71] on input "0.00" at bounding box center [185, 72] width 45 height 11
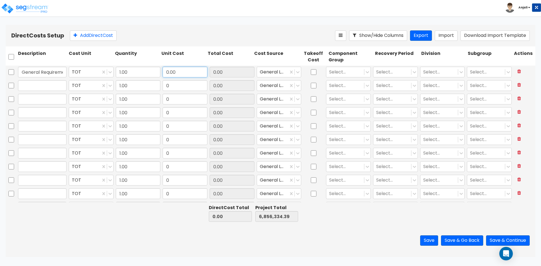
drag, startPoint x: 178, startPoint y: 71, endPoint x: 160, endPoint y: 71, distance: 18.3
click at [160, 71] on div "General Requirements TOT 1.00 0.00 0.00 General Ledger Select... Select... Sele…" at bounding box center [271, 72] width 530 height 13
paste input "628,706.13"
type input "628,706.13"
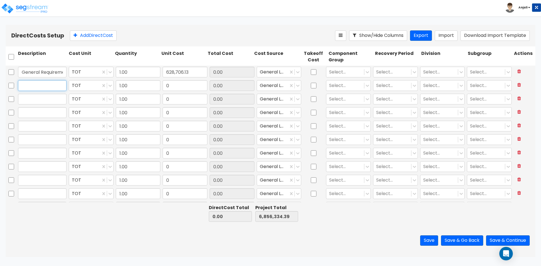
type input "7,485,040.52"
type input "628,706.13"
click at [49, 86] on input "text" at bounding box center [42, 85] width 48 height 11
click at [44, 84] on input "text" at bounding box center [42, 85] width 48 height 11
paste input "Supervision"
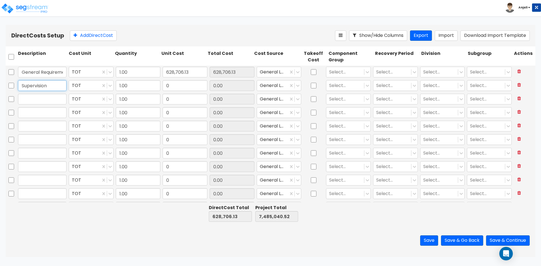
type input "Supervision"
click at [174, 86] on input "0" at bounding box center [185, 85] width 45 height 11
paste input "498,218.33"
type input "498,218.33"
type input "1,126,924.46"
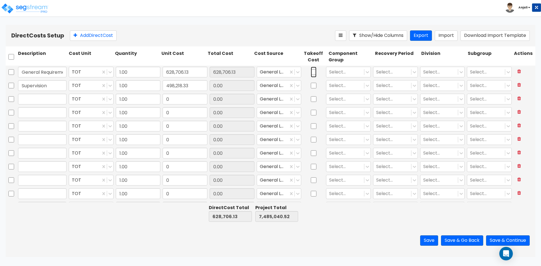
type input "7,983,258.85"
type input "498,218.33"
click at [311, 73] on input "checkbox" at bounding box center [314, 72] width 6 height 11
checkbox input "true"
click at [314, 86] on input "checkbox" at bounding box center [314, 85] width 6 height 11
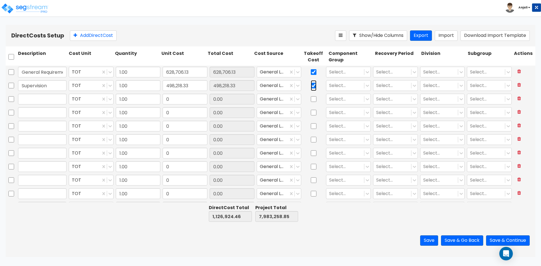
checkbox input "true"
click at [360, 71] on div "Select..." at bounding box center [345, 72] width 38 height 10
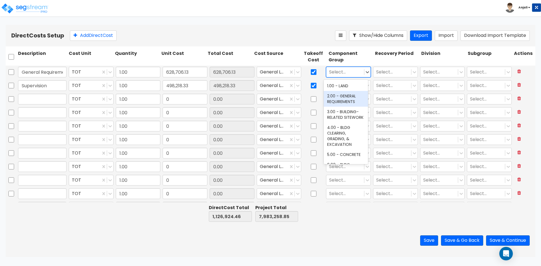
click at [350, 97] on div "2.00 - GENERAL REQUIREMENTS" at bounding box center [346, 99] width 44 height 16
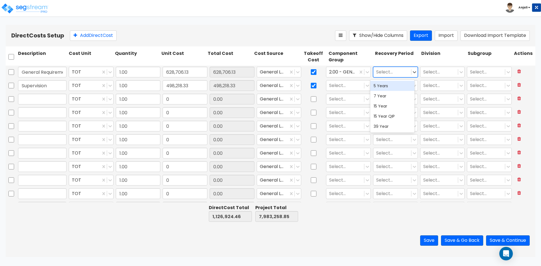
click at [388, 73] on div at bounding box center [392, 72] width 32 height 8
click at [386, 124] on div "39 Year" at bounding box center [392, 126] width 44 height 10
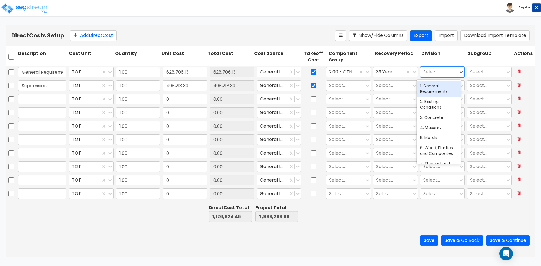
click at [431, 71] on div at bounding box center [439, 72] width 32 height 8
click at [438, 88] on div "1. General Requirements" at bounding box center [439, 89] width 44 height 16
click at [352, 85] on div at bounding box center [345, 86] width 32 height 8
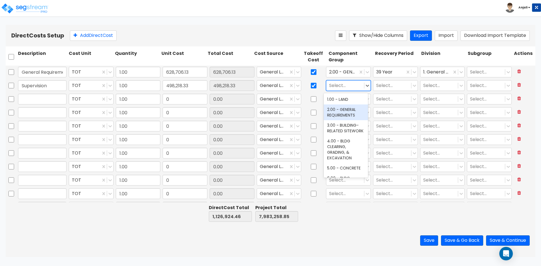
click at [342, 111] on div "2.00 - GENERAL REQUIREMENTS" at bounding box center [346, 113] width 44 height 16
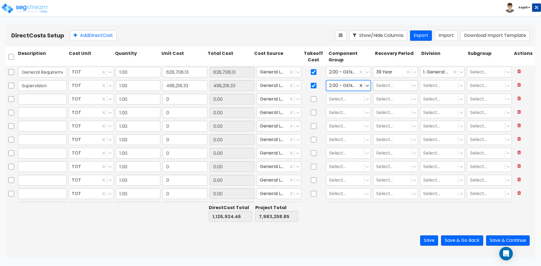
click at [387, 90] on div "Select..." at bounding box center [392, 86] width 38 height 10
click at [388, 136] on div "39 Year" at bounding box center [392, 140] width 44 height 10
click at [432, 85] on div at bounding box center [439, 86] width 32 height 8
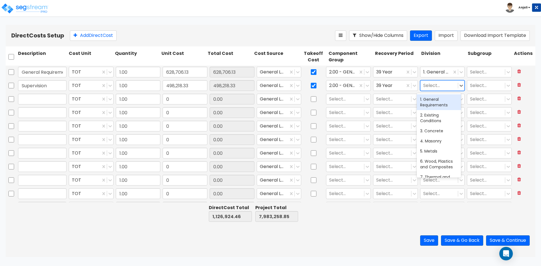
click at [433, 102] on div "1. General Requirements" at bounding box center [439, 102] width 44 height 16
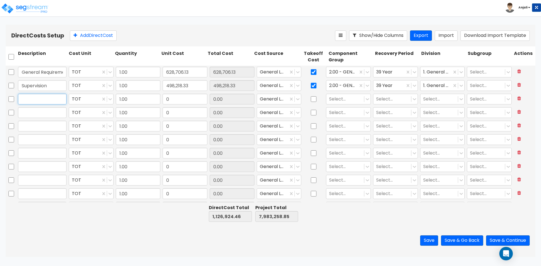
click at [41, 100] on input "text" at bounding box center [42, 99] width 48 height 11
paste input "Temporary Labor"
type input "Temporary Labor"
click at [181, 99] on input "0" at bounding box center [185, 99] width 45 height 11
paste input "34,041.88"
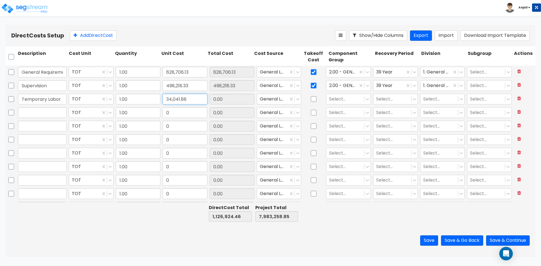
type input "34,041.88"
type input "1,160,966.34"
type input "8,017,300.73"
type input "34,041.88"
click at [311, 100] on input "checkbox" at bounding box center [314, 99] width 6 height 11
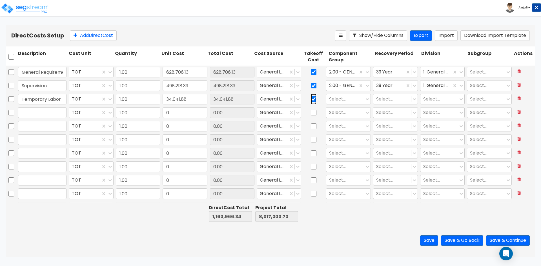
checkbox input "true"
click at [365, 100] on icon at bounding box center [368, 99] width 6 height 6
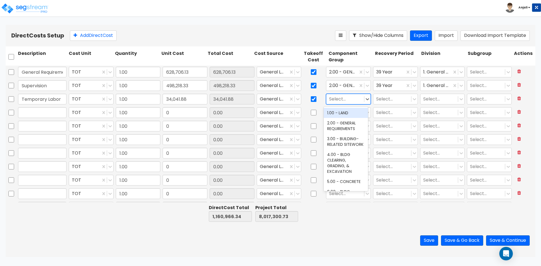
click at [345, 101] on div at bounding box center [345, 100] width 32 height 8
type input "t"
type input "l"
click at [345, 123] on div "2.00 - GENERAL REQUIREMENTS" at bounding box center [346, 126] width 44 height 16
click at [402, 101] on div at bounding box center [392, 100] width 32 height 8
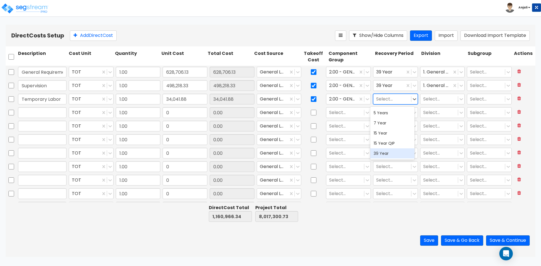
click at [387, 150] on div "39 Year" at bounding box center [392, 153] width 44 height 10
click at [444, 94] on div "Select..." at bounding box center [442, 99] width 47 height 13
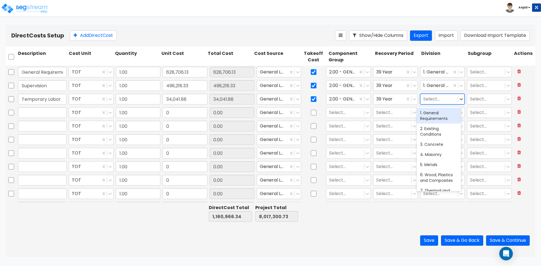
click at [444, 97] on div at bounding box center [439, 100] width 32 height 8
click at [440, 118] on div "1. General Requirements" at bounding box center [439, 116] width 44 height 16
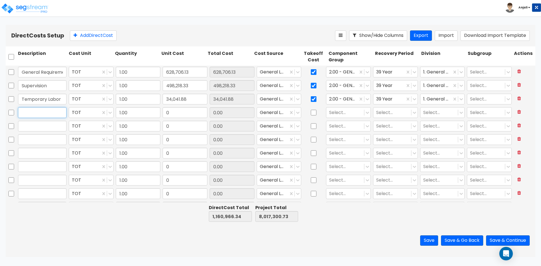
click at [34, 113] on input "text" at bounding box center [42, 112] width 48 height 11
paste input "Equipment GC"
type input "Equipment GC"
click at [179, 115] on input "0" at bounding box center [185, 112] width 45 height 11
paste input "50,849.03"
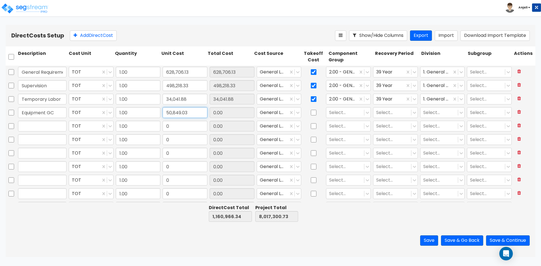
type input "50,849.03"
type input "1,211,815.37"
type input "8,068,149.76"
type input "50,849.03"
click at [236, 115] on input "50,849.03" at bounding box center [232, 112] width 45 height 11
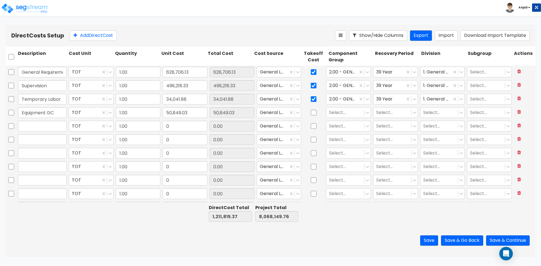
click at [308, 113] on div at bounding box center [313, 112] width 23 height 13
click at [311, 113] on input "checkbox" at bounding box center [314, 112] width 6 height 11
checkbox input "true"
click at [344, 114] on div at bounding box center [345, 113] width 32 height 8
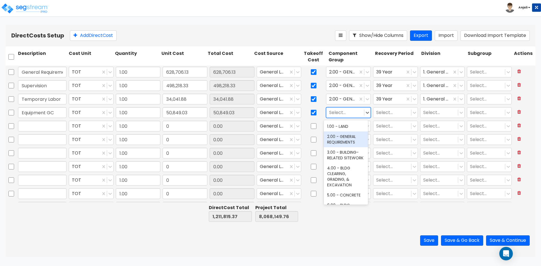
click at [347, 140] on div "2.00 - GENERAL REQUIREMENTS" at bounding box center [346, 140] width 44 height 16
click at [387, 114] on div at bounding box center [392, 113] width 32 height 8
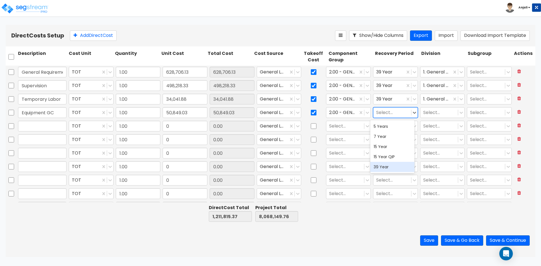
click at [394, 168] on div "39 Year" at bounding box center [392, 167] width 44 height 10
click at [431, 114] on div at bounding box center [439, 113] width 32 height 8
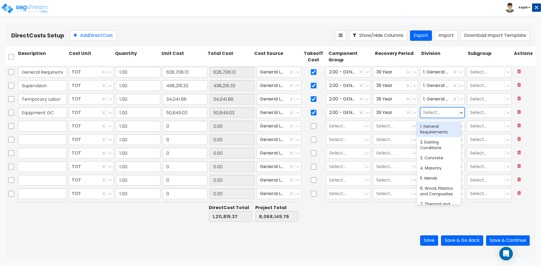
click at [443, 134] on div "1. General Requirements" at bounding box center [439, 129] width 44 height 16
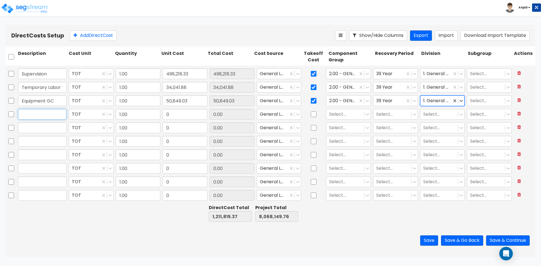
click at [51, 116] on input "text" at bounding box center [42, 114] width 48 height 11
click at [25, 114] on input "text" at bounding box center [42, 114] width 48 height 11
paste input "Demolition"
type input "Demolition"
click at [190, 117] on input "0" at bounding box center [185, 114] width 45 height 11
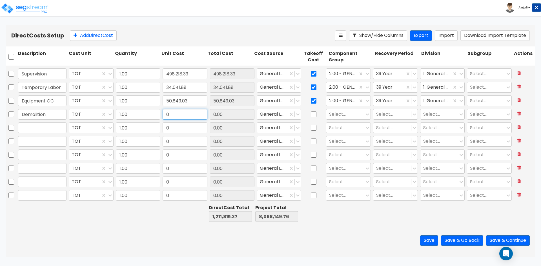
paste input "148,764.98"
type input "148,764.98"
type input "1,360,580.35"
type input "8,216,914.74"
type input "148,764.98"
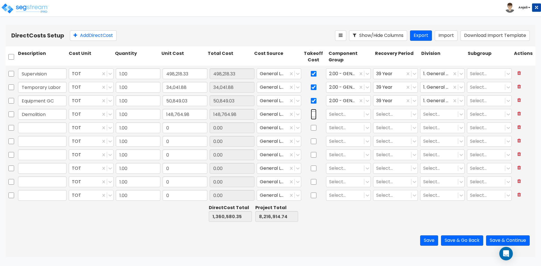
click at [311, 115] on input "checkbox" at bounding box center [314, 114] width 6 height 11
checkbox input "true"
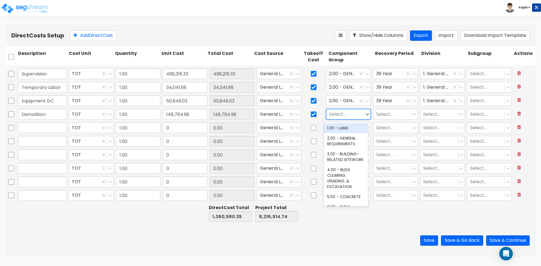
click at [343, 116] on div at bounding box center [345, 115] width 32 height 8
click at [347, 138] on div "2.00 - GENERAL REQUIREMENTS" at bounding box center [346, 141] width 44 height 16
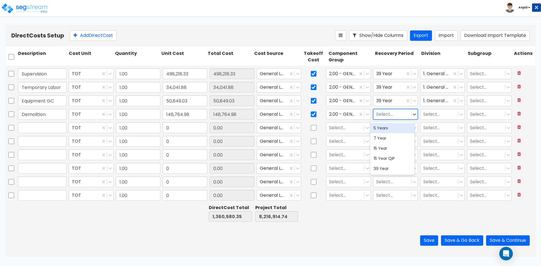
click at [380, 117] on div at bounding box center [392, 115] width 32 height 8
click at [391, 168] on div "39 Year" at bounding box center [392, 169] width 44 height 10
click at [427, 119] on div "Select..." at bounding box center [439, 115] width 38 height 10
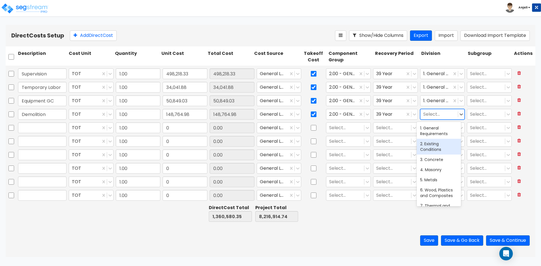
click at [434, 145] on div "2. Existing Conditions" at bounding box center [439, 147] width 44 height 16
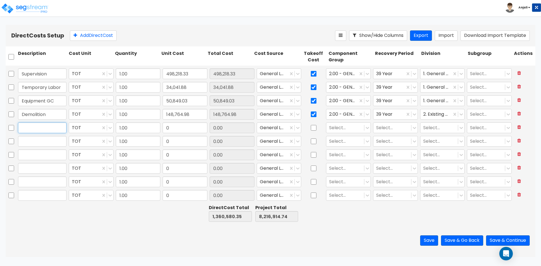
click at [28, 130] on input "text" at bounding box center [42, 128] width 48 height 11
paste input "Core Drilling"
click at [60, 129] on input "Core Drilling/" at bounding box center [42, 128] width 48 height 11
paste input "Slurry/Seal"
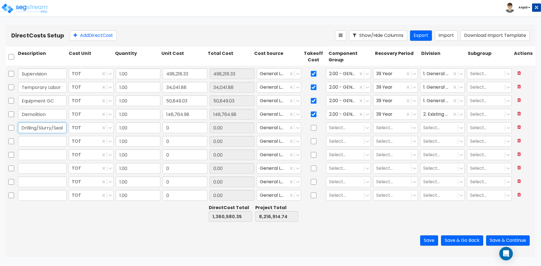
type input "Core Drilling/Slurry/Seal"
click at [174, 131] on input "0" at bounding box center [185, 128] width 45 height 11
paste input "65,619.48"
type input "65,619.48"
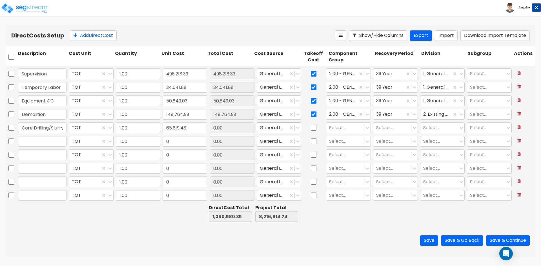
type input "1,426,199.83"
type input "8,282,534.22"
type input "65,619.48"
click at [276, 130] on div at bounding box center [273, 128] width 26 height 8
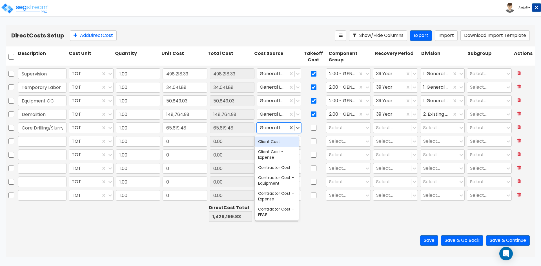
click at [279, 128] on div at bounding box center [273, 128] width 26 height 8
click at [311, 127] on input "checkbox" at bounding box center [314, 128] width 6 height 11
checkbox input "true"
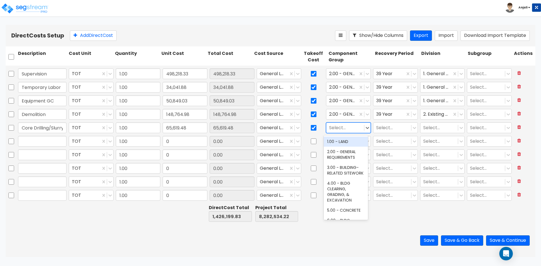
click at [337, 130] on div at bounding box center [345, 128] width 32 height 8
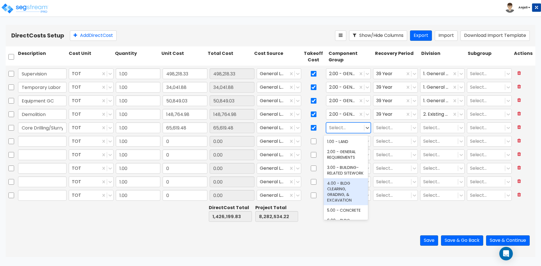
click at [348, 191] on div "4.00 - BLDG CLEARING, GRADING, & EXCAVATION" at bounding box center [346, 191] width 44 height 27
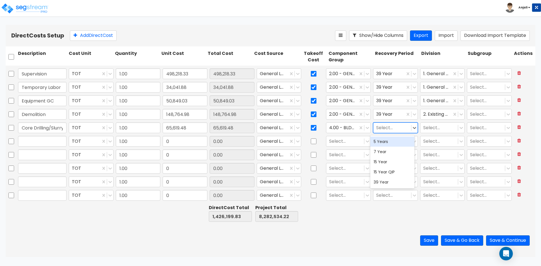
click at [392, 125] on div at bounding box center [392, 128] width 32 height 8
click at [389, 162] on div "15 Year" at bounding box center [392, 162] width 44 height 10
click at [428, 127] on div at bounding box center [439, 128] width 32 height 8
click at [433, 128] on div at bounding box center [439, 128] width 32 height 8
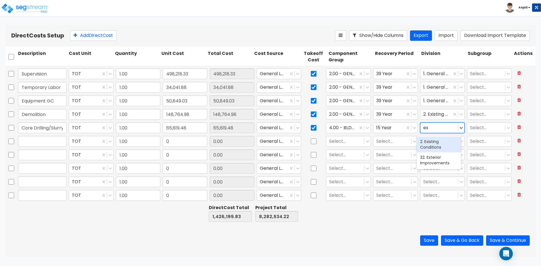
type input "ext"
click at [434, 140] on div "32. Exterior Improvements" at bounding box center [439, 145] width 44 height 16
click at [40, 143] on input "text" at bounding box center [42, 141] width 48 height 11
paste input "Concrete"
type input "Concrete"
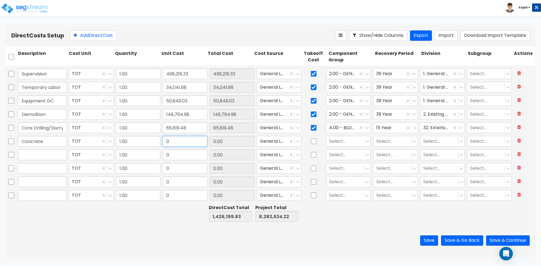
click at [176, 144] on input "0" at bounding box center [185, 141] width 45 height 11
paste input "60,236.1"
type input "60,236.1"
type input "1,486,435.93"
type input "8,342,770.32"
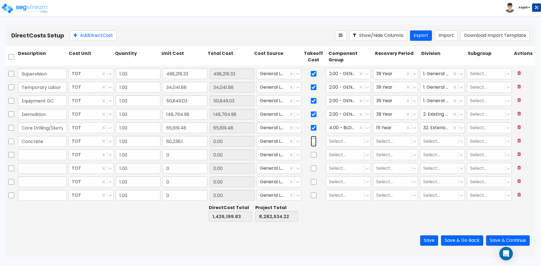
type input "60,236.10"
click at [311, 142] on input "checkbox" at bounding box center [314, 141] width 6 height 11
checkbox input "true"
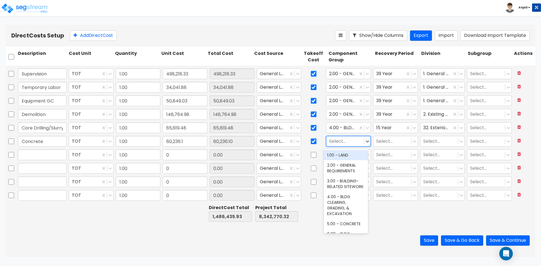
click at [339, 143] on div at bounding box center [345, 142] width 32 height 8
click at [341, 138] on div at bounding box center [345, 142] width 32 height 8
type input "con"
click at [349, 159] on div "5.00 - CONCRETE" at bounding box center [346, 155] width 44 height 10
click at [348, 144] on div at bounding box center [342, 142] width 26 height 8
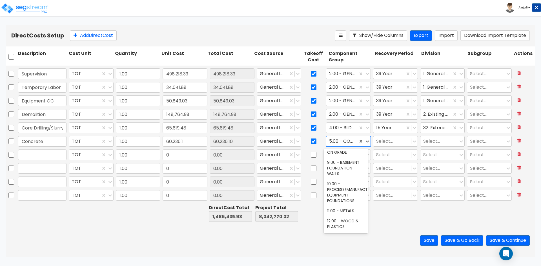
scroll to position [141, 0]
click at [340, 141] on div at bounding box center [342, 142] width 26 height 8
type input "site co"
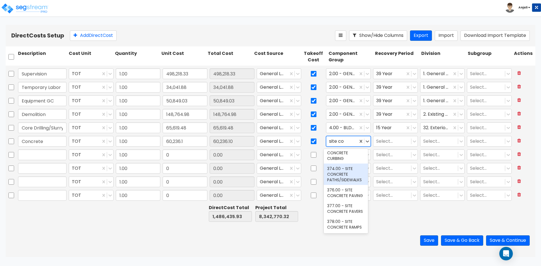
click at [348, 164] on div "374.00 - SITE CONCRETE PATHS/SIDEWALKS" at bounding box center [346, 174] width 44 height 21
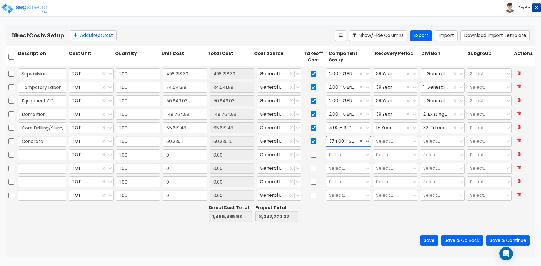
click at [329, 141] on input "text" at bounding box center [329, 141] width 1 height 6
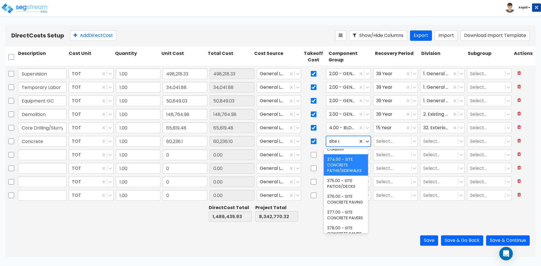
scroll to position [154, 0]
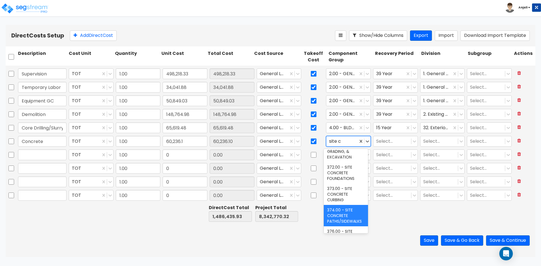
type input "site co"
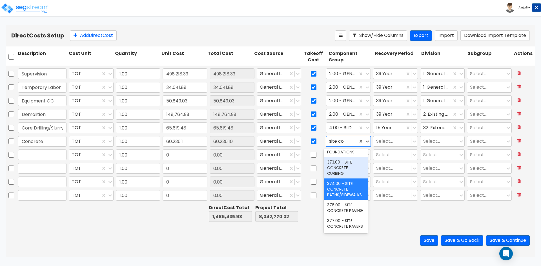
scroll to position [28, 0]
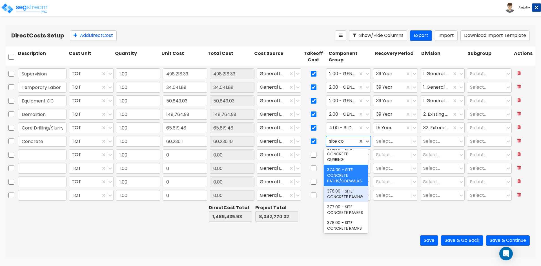
click at [342, 198] on div "376.00 - SITE CONCRETE PAVING" at bounding box center [346, 194] width 44 height 16
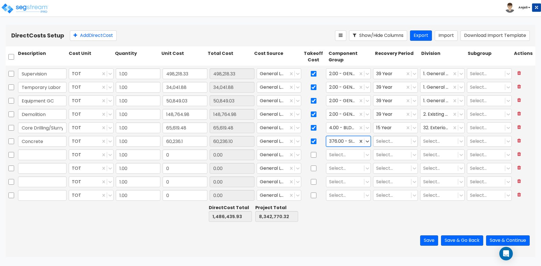
click at [381, 145] on div at bounding box center [392, 142] width 32 height 8
click at [385, 175] on div "15 Year" at bounding box center [392, 175] width 44 height 10
click at [430, 142] on div at bounding box center [439, 142] width 32 height 8
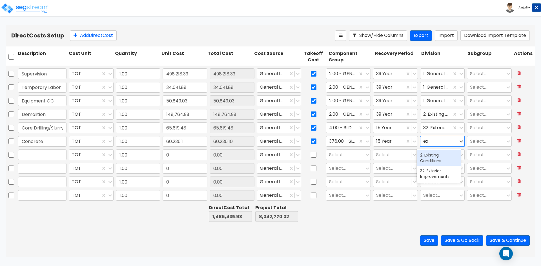
type input "ext"
click at [434, 154] on div "32. Exterior Improvements" at bounding box center [439, 158] width 44 height 16
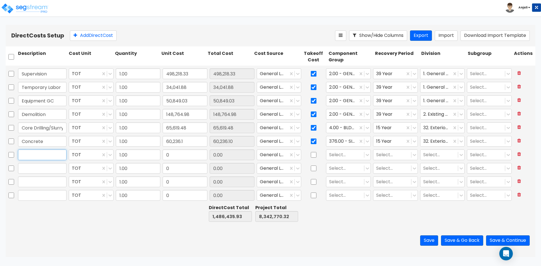
click at [35, 157] on input "text" at bounding box center [42, 155] width 48 height 11
paste input "Trash Enclosures"
type input "Trash Enclosures"
click at [179, 157] on input "0" at bounding box center [185, 155] width 45 height 11
paste input "25,457.75"
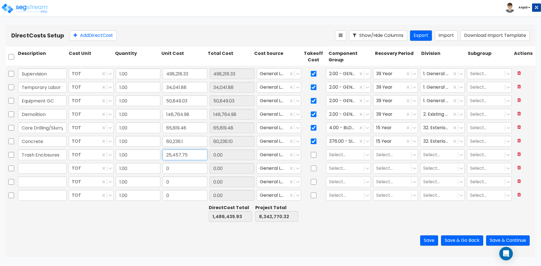
type input "25,457.75"
type input "1,511,893.68"
type input "8,368,228.07"
type input "25,457.75"
click at [311, 155] on input "checkbox" at bounding box center [314, 155] width 6 height 11
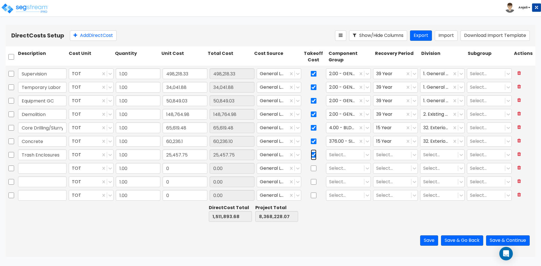
checkbox input "true"
click at [332, 156] on div at bounding box center [345, 155] width 32 height 8
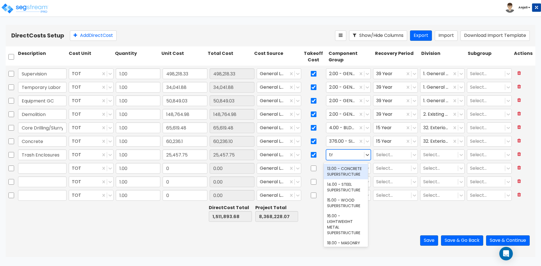
type input "tra"
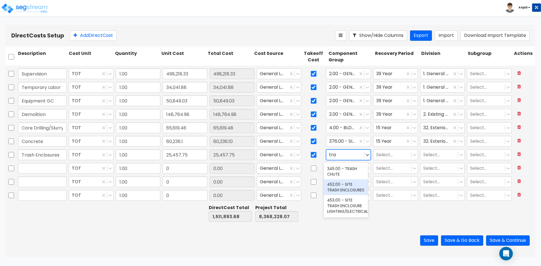
click at [346, 188] on div "452.00 - SITE TRASH ENCLOSURES" at bounding box center [346, 187] width 44 height 16
click at [389, 155] on div at bounding box center [392, 155] width 32 height 8
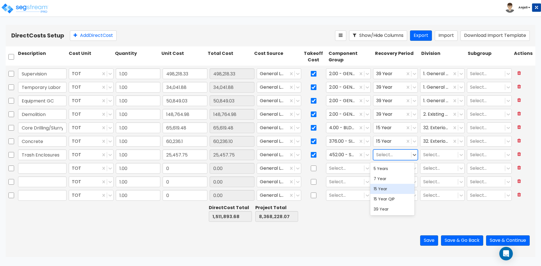
drag, startPoint x: 389, startPoint y: 187, endPoint x: 419, endPoint y: 159, distance: 41.1
click at [389, 187] on div "15 Year" at bounding box center [392, 189] width 44 height 10
click at [428, 155] on div at bounding box center [439, 155] width 32 height 8
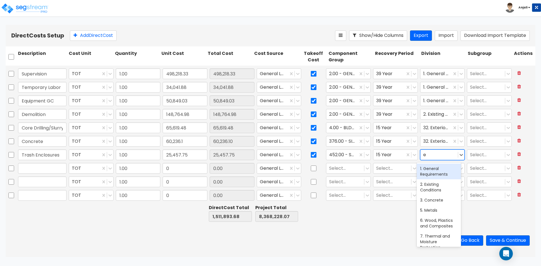
type input "ex"
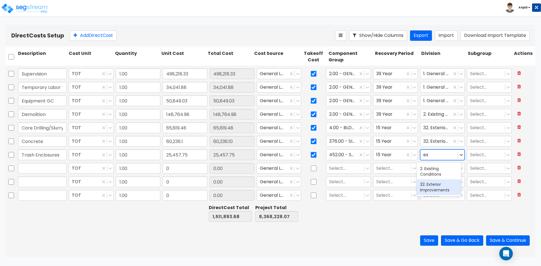
click at [434, 184] on div "32. Exterior Improvements" at bounding box center [439, 187] width 44 height 16
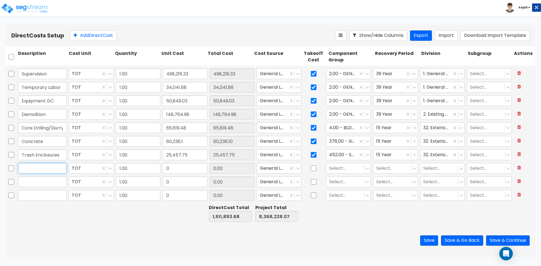
click at [46, 168] on input "text" at bounding box center [42, 168] width 48 height 11
paste input "Site Ornamental Iron"
type input "Site Ornamental Iron"
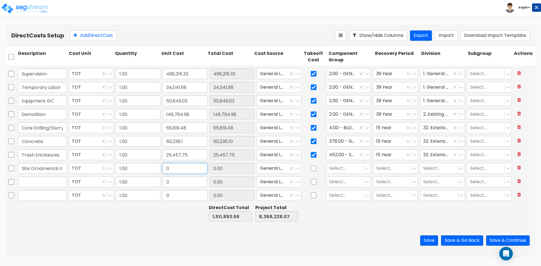
click at [190, 170] on input "0" at bounding box center [185, 168] width 45 height 11
paste input "23,669.8"
type input "23,669.8"
type input "1,535,563.48"
type input "8,391,897.87"
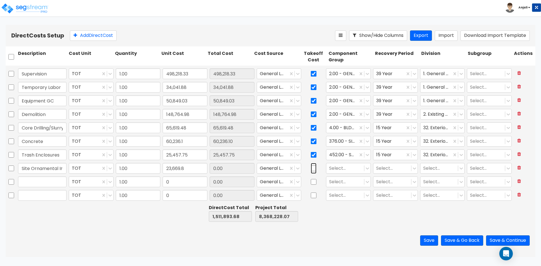
type input "23,669.80"
click at [313, 170] on input "checkbox" at bounding box center [314, 168] width 6 height 11
checkbox input "true"
click at [346, 170] on div at bounding box center [345, 169] width 32 height 8
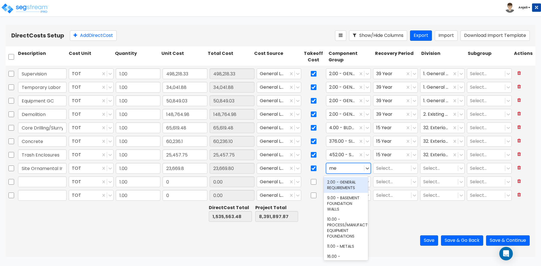
type input "m"
type input "site f"
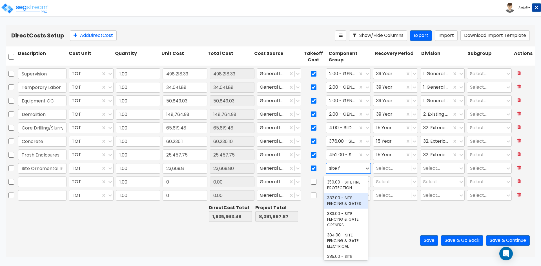
click at [346, 199] on div "382.00 - SITE FENCING & GATES" at bounding box center [346, 201] width 44 height 16
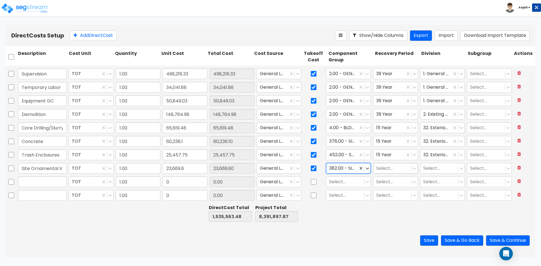
click at [385, 170] on div at bounding box center [392, 169] width 32 height 8
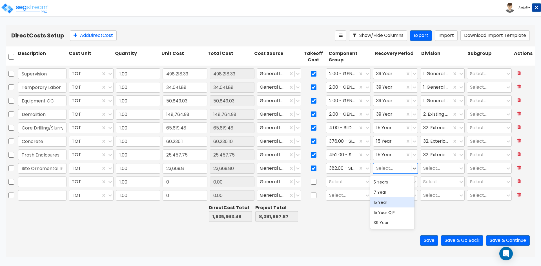
click at [388, 203] on div "15 Year" at bounding box center [392, 202] width 44 height 10
click at [438, 168] on div at bounding box center [439, 169] width 32 height 8
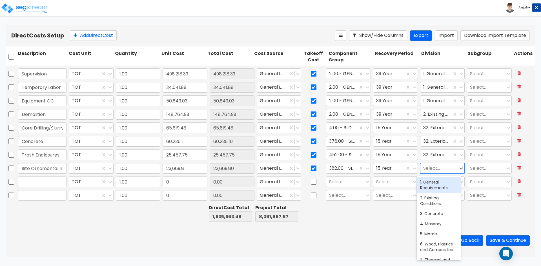
click at [429, 169] on div at bounding box center [439, 169] width 32 height 8
type input "ex"
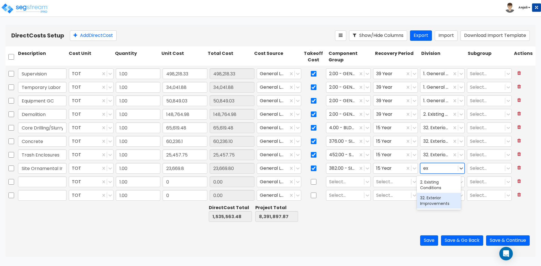
click at [436, 199] on div "32. Exterior Improvements" at bounding box center [439, 201] width 44 height 16
click at [45, 181] on input "text" at bounding box center [42, 182] width 48 height 11
paste input "Landscape/Irrigation"
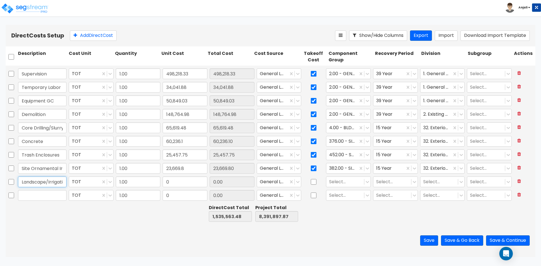
scroll to position [0, 6]
type input "Landscape/Irrigation"
click at [188, 183] on input "0" at bounding box center [185, 182] width 45 height 11
paste input "153,004.45"
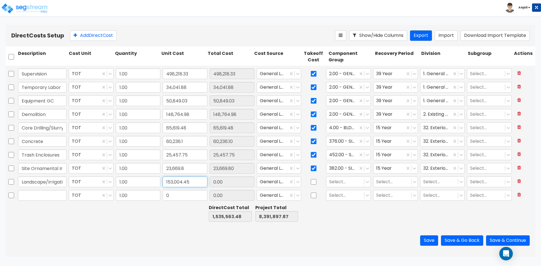
type input "153,004.45"
type input "1,688,567.93"
type input "8,544,902.32"
type input "153,004.45"
click at [311, 184] on input "checkbox" at bounding box center [314, 182] width 6 height 11
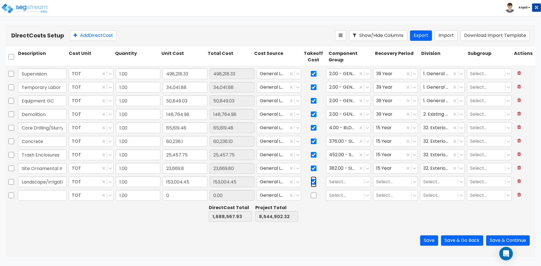
checkbox input "true"
click at [330, 184] on div at bounding box center [345, 182] width 32 height 8
type input "lands"
click at [341, 197] on div "413.00 - SITE LANDSCAPING" at bounding box center [346, 199] width 44 height 16
click at [326, 183] on div "413.00 - SITE LANDSCAPING" at bounding box center [342, 182] width 32 height 10
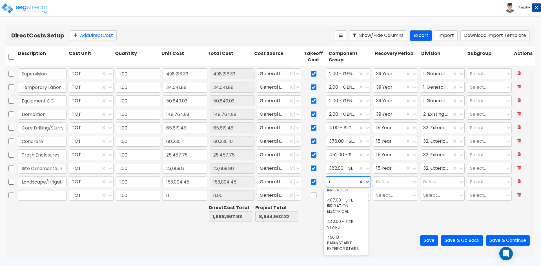
type input "ir"
click at [344, 195] on div "406.00 - SITE IRRIGATION" at bounding box center [346, 187] width 44 height 16
click at [384, 183] on div at bounding box center [392, 182] width 32 height 8
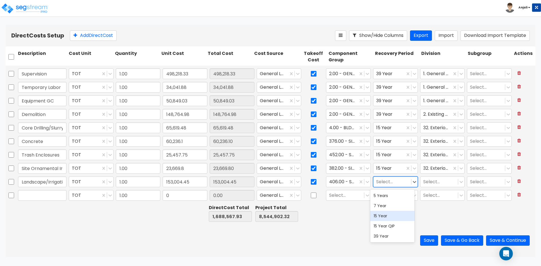
click at [386, 215] on div "15 Year" at bounding box center [392, 216] width 44 height 10
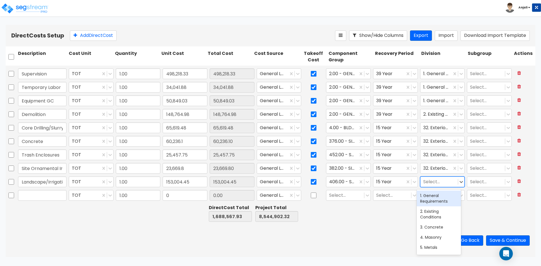
click at [436, 181] on div at bounding box center [439, 182] width 32 height 8
type input "ex"
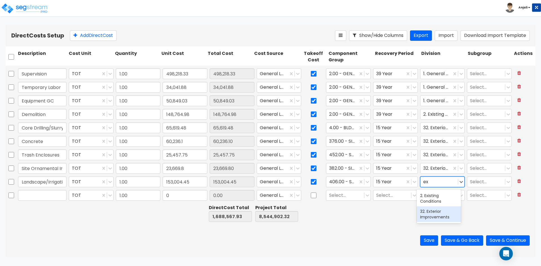
click at [434, 213] on div "32. Exterior Improvements" at bounding box center [439, 214] width 44 height 16
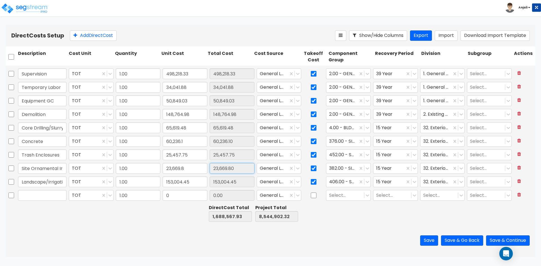
click at [230, 172] on input "23,669.80" at bounding box center [232, 168] width 45 height 11
drag, startPoint x: 238, startPoint y: 169, endPoint x: 208, endPoint y: 168, distance: 30.2
click at [208, 168] on div "23,669.80" at bounding box center [231, 168] width 47 height 13
type input "1,664,898.13"
type input "8,521,232.52"
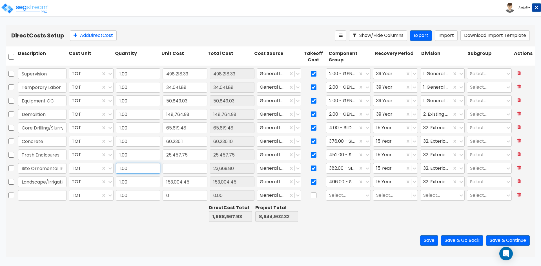
type input "23,669.8"
drag, startPoint x: 186, startPoint y: 169, endPoint x: 165, endPoint y: 169, distance: 21.1
click at [165, 169] on input "23,669.8" at bounding box center [185, 168] width 45 height 11
paste input "52,049.49"
click at [54, 199] on input "text" at bounding box center [42, 195] width 48 height 11
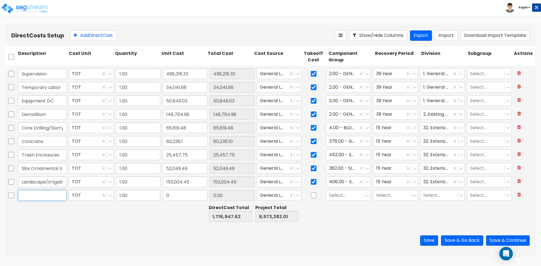
click at [61, 198] on input "text" at bounding box center [42, 195] width 48 height 11
paste input "Storage Bins"
click at [173, 196] on input "0" at bounding box center [185, 195] width 45 height 11
paste input "102,043.76"
click at [311, 195] on input "checkbox" at bounding box center [314, 195] width 6 height 11
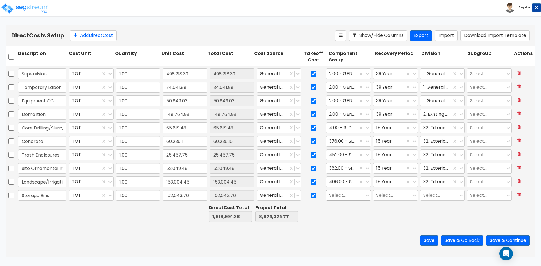
click at [337, 197] on div at bounding box center [345, 196] width 32 height 8
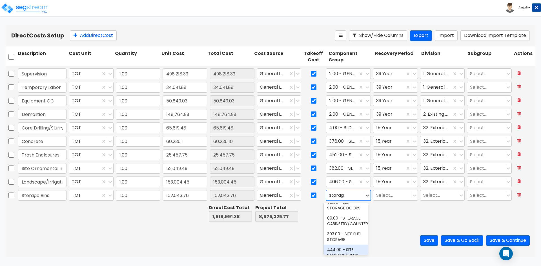
scroll to position [55, 0]
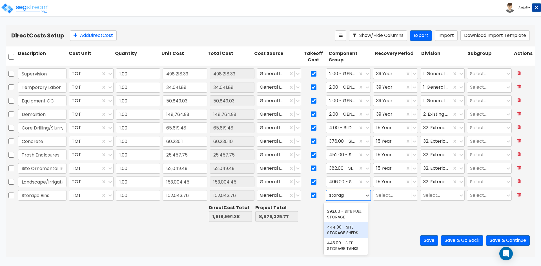
click at [355, 228] on div "444.00 - SITE STORAGE SHEDS" at bounding box center [346, 230] width 44 height 16
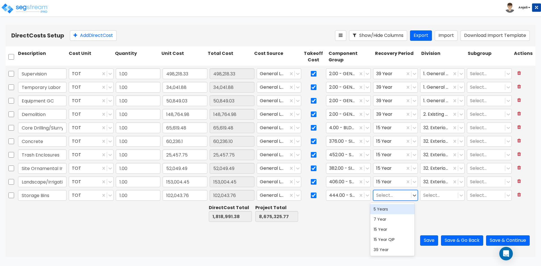
click at [390, 194] on div at bounding box center [392, 196] width 32 height 8
click at [392, 232] on div "15 Year" at bounding box center [392, 230] width 44 height 10
click at [428, 197] on div at bounding box center [439, 196] width 32 height 8
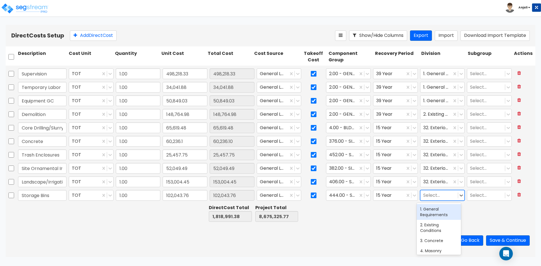
click at [431, 196] on div at bounding box center [439, 196] width 32 height 8
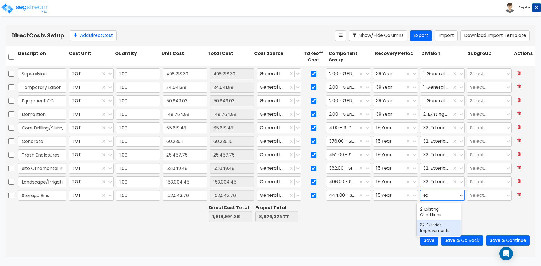
click at [446, 228] on div "32. Exterior Improvements" at bounding box center [439, 228] width 44 height 16
click at [89, 35] on button "Add Direct Cost" at bounding box center [93, 35] width 47 height 10
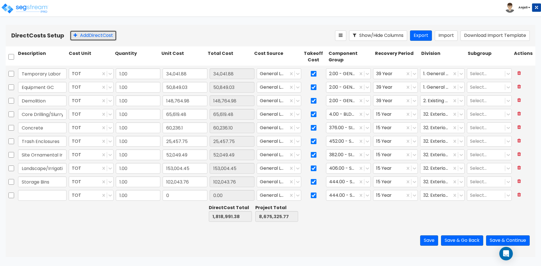
click at [89, 35] on button "Add Direct Cost" at bounding box center [93, 35] width 47 height 10
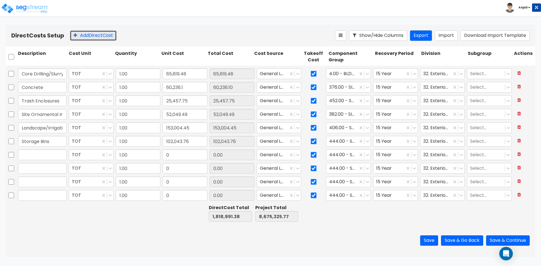
click at [89, 35] on button "Add Direct Cost" at bounding box center [93, 35] width 47 height 10
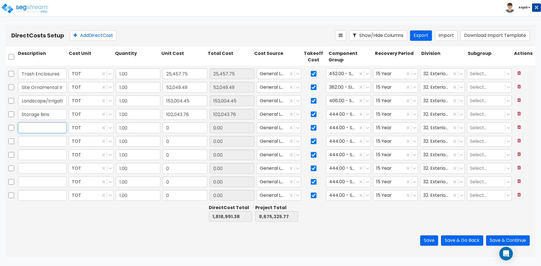
click at [61, 128] on input "text" at bounding box center [42, 128] width 48 height 11
paste input "Building Concrete"
click at [177, 128] on input "0" at bounding box center [185, 128] width 45 height 11
paste input "7,579.2"
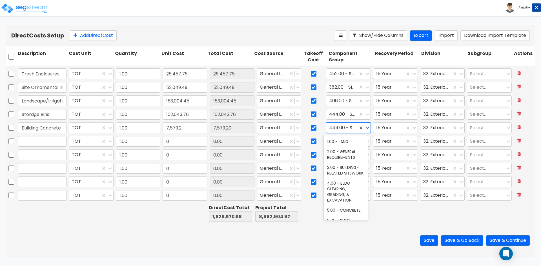
click at [345, 127] on div at bounding box center [342, 128] width 26 height 8
click at [350, 128] on div at bounding box center [345, 128] width 32 height 8
click at [348, 141] on div "5.00 - CONCRETE" at bounding box center [346, 142] width 44 height 10
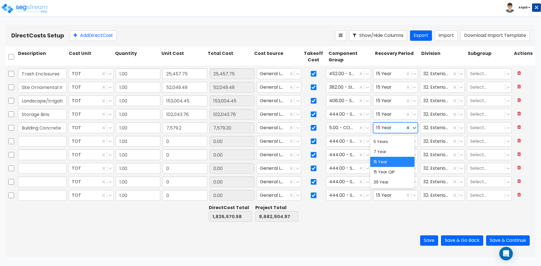
click at [393, 129] on div at bounding box center [389, 128] width 26 height 8
click at [390, 179] on div "39 Year" at bounding box center [392, 182] width 44 height 10
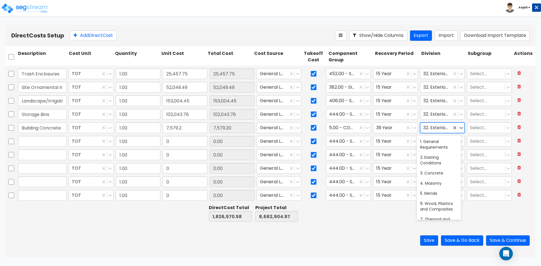
click at [427, 128] on div at bounding box center [436, 128] width 26 height 8
click at [436, 177] on div "3. Concrete" at bounding box center [439, 173] width 44 height 10
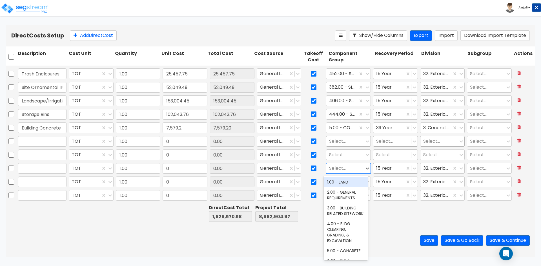
click at [401, 169] on div "15 Year" at bounding box center [389, 169] width 32 height 10
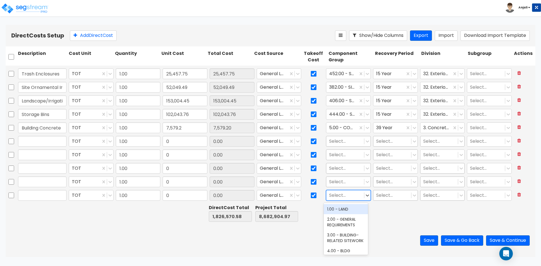
click at [392, 213] on div at bounding box center [397, 213] width 46 height 19
